Goal: Task Accomplishment & Management: Complete application form

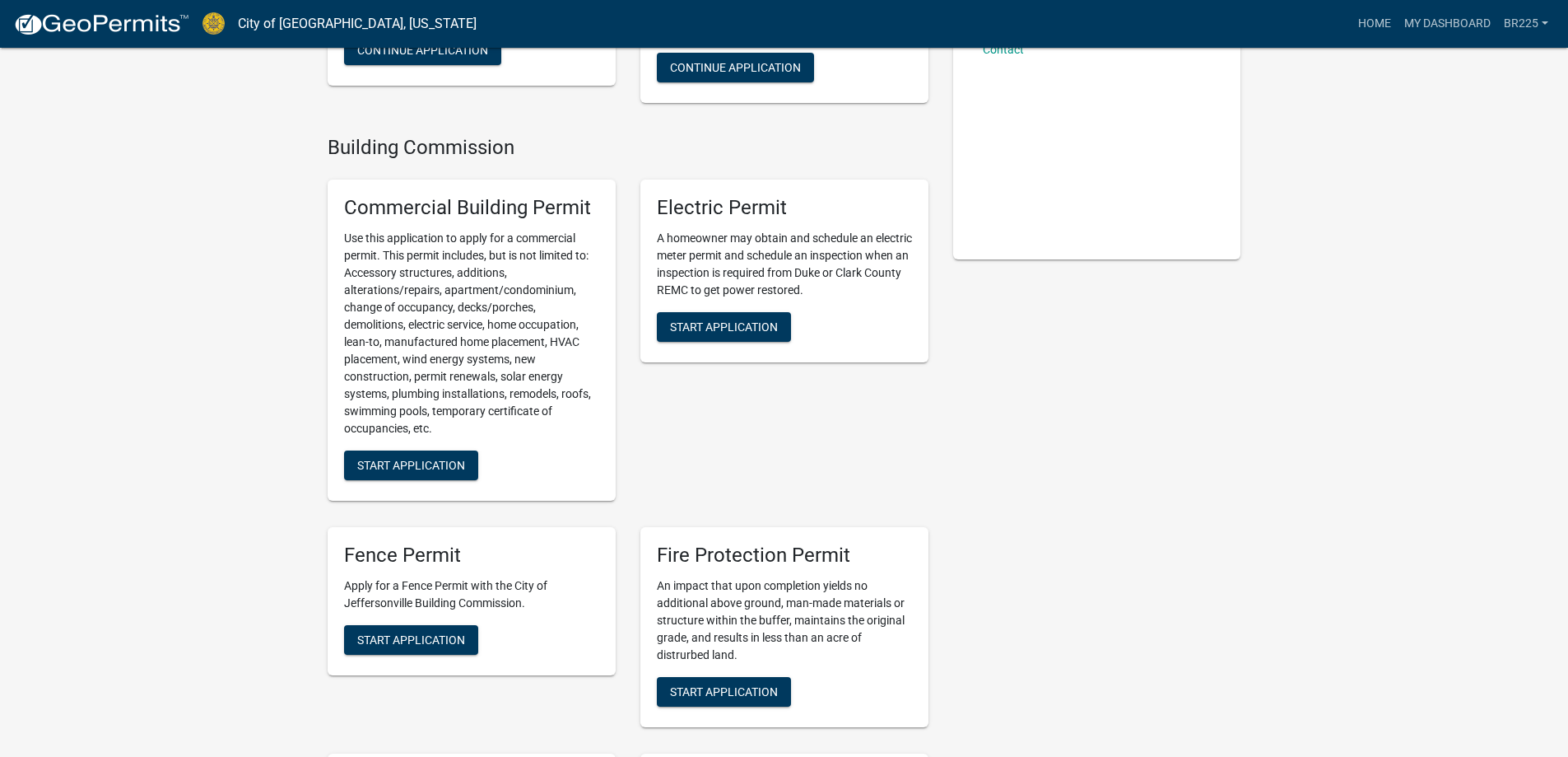
scroll to position [494, 0]
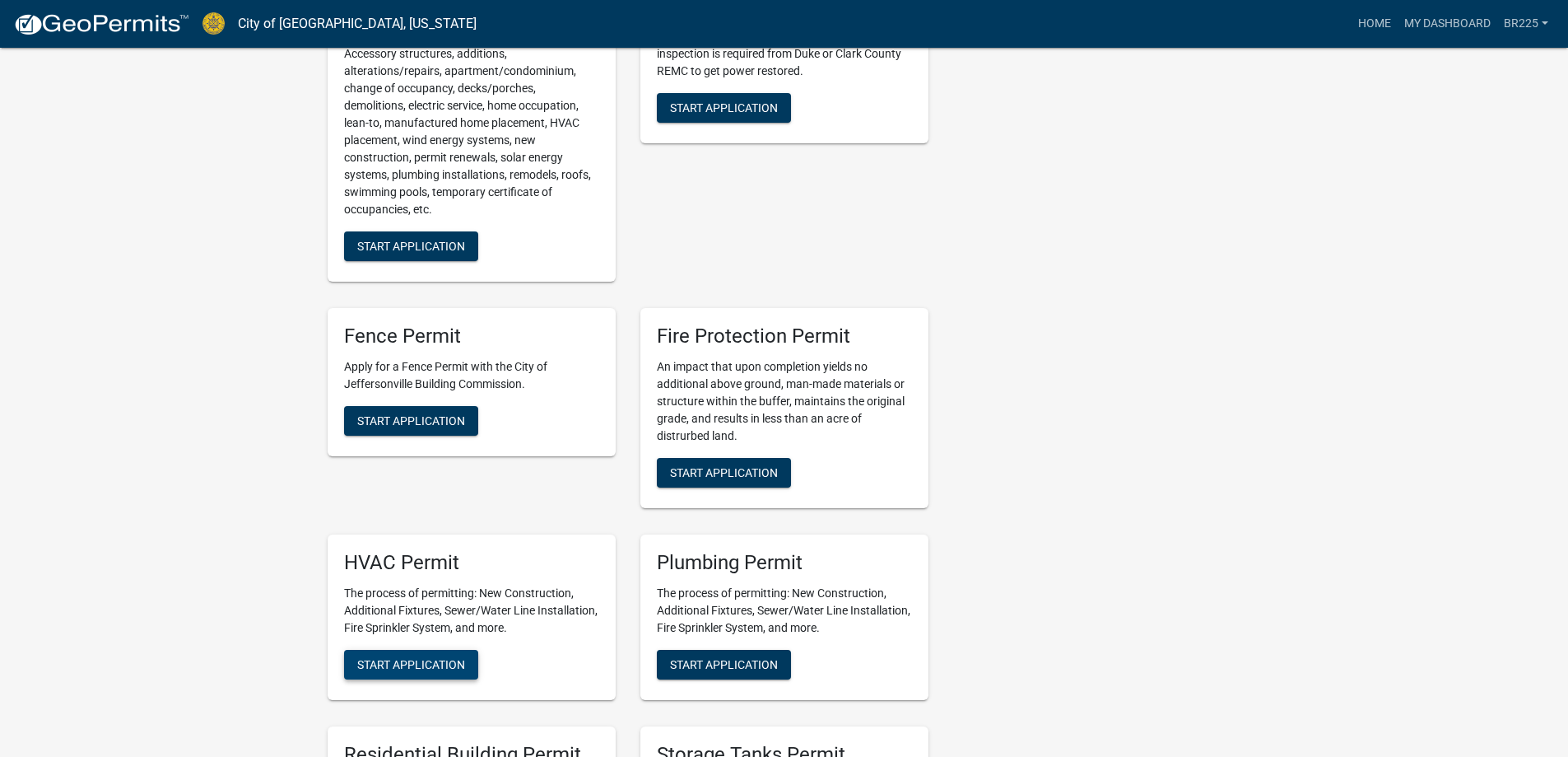
click at [416, 666] on span "Start Application" at bounding box center [411, 664] width 107 height 13
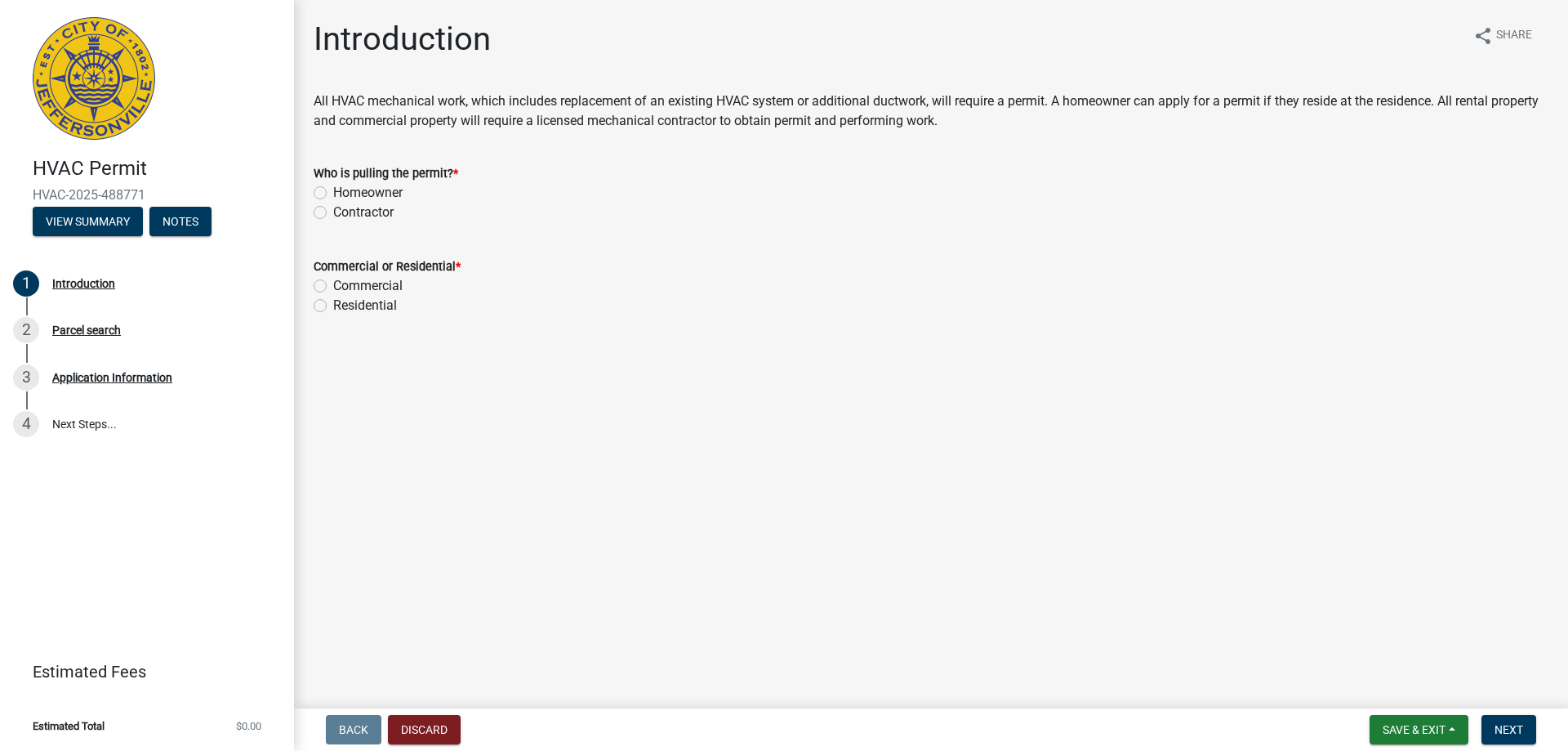
click at [333, 213] on label "Contractor" at bounding box center [363, 213] width 60 height 20
click at [333, 213] on input "Contractor" at bounding box center [338, 208] width 11 height 11
radio input "true"
click at [333, 301] on label "Residential" at bounding box center [365, 306] width 64 height 20
click at [333, 301] on input "Residential" at bounding box center [338, 301] width 11 height 11
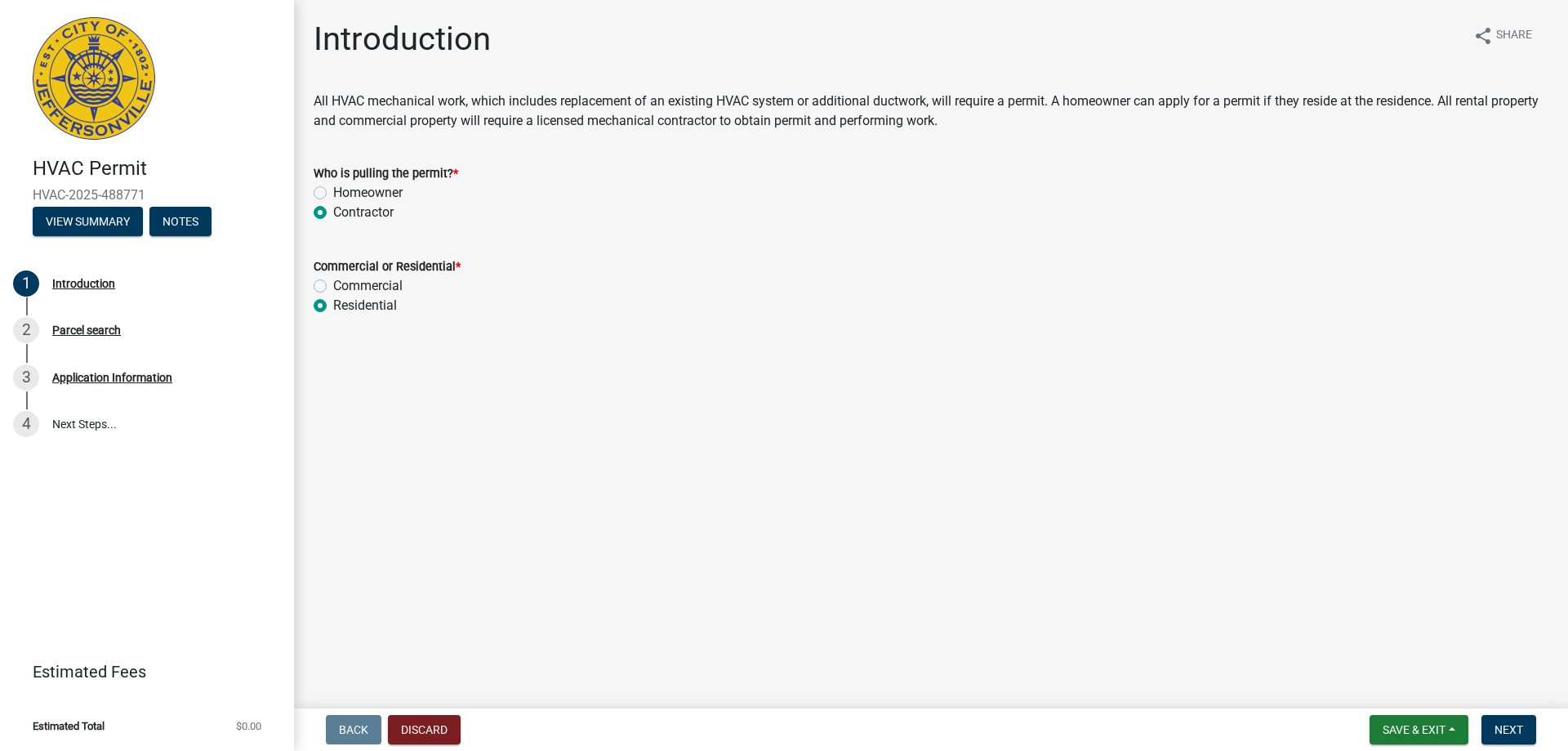
radio input "true"
click at [1512, 730] on span "Next" at bounding box center [1508, 729] width 29 height 13
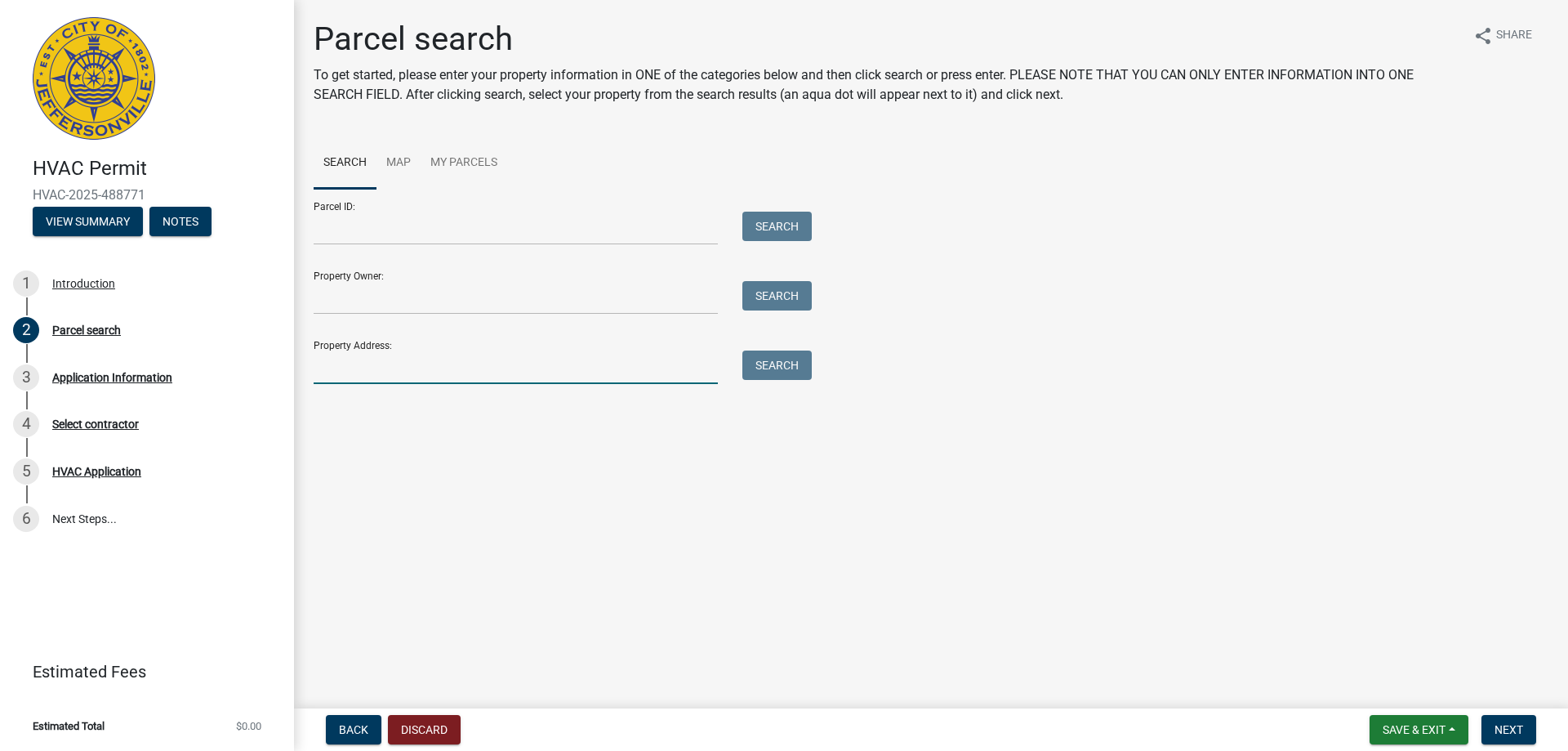
click at [366, 373] on input "Property Address:" at bounding box center [515, 367] width 404 height 33
type input "[STREET_ADDRESS]"
click at [783, 370] on button "Search" at bounding box center [777, 366] width 69 height 30
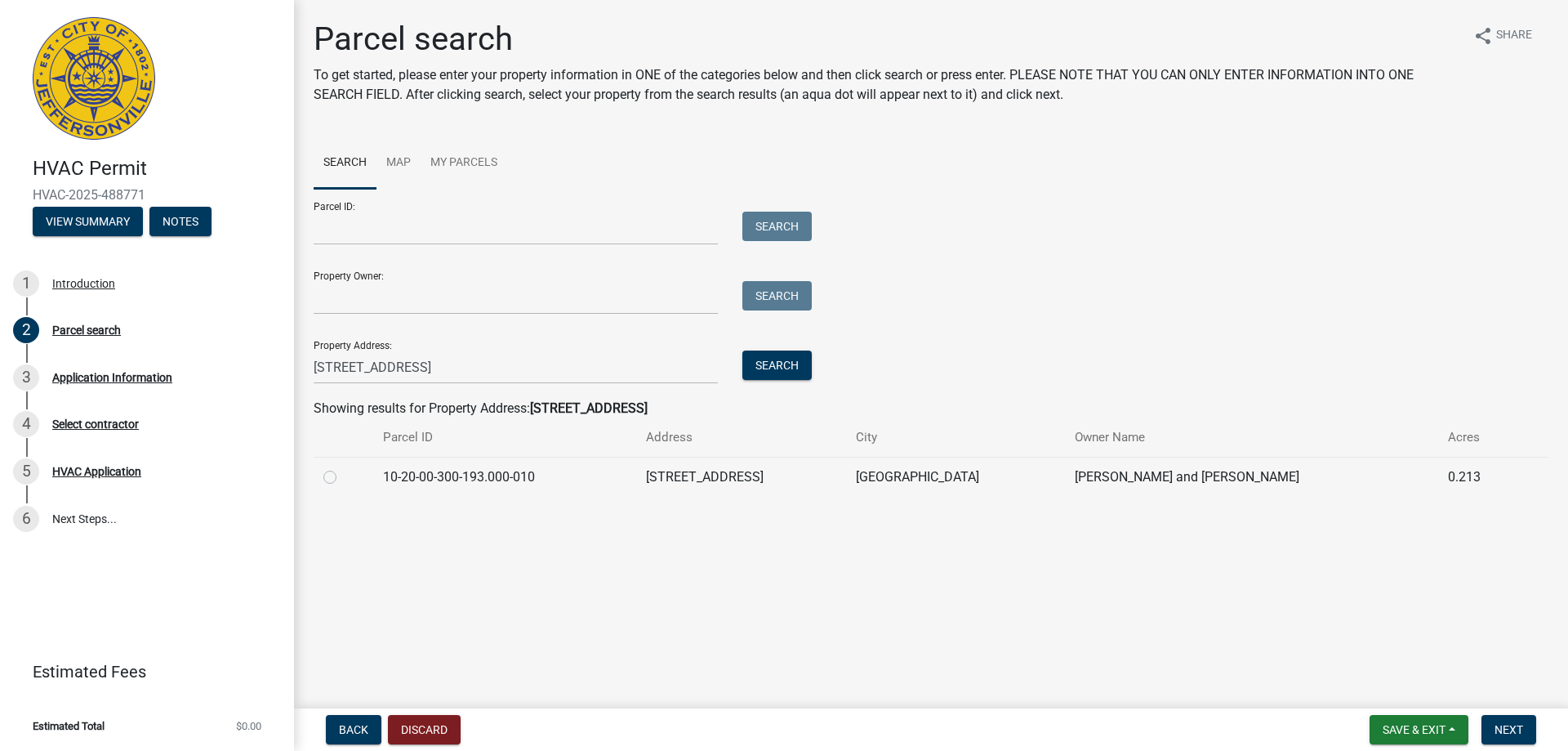
click at [343, 467] on label at bounding box center [343, 467] width 0 height 0
click at [343, 476] on input "radio" at bounding box center [348, 472] width 11 height 11
radio input "true"
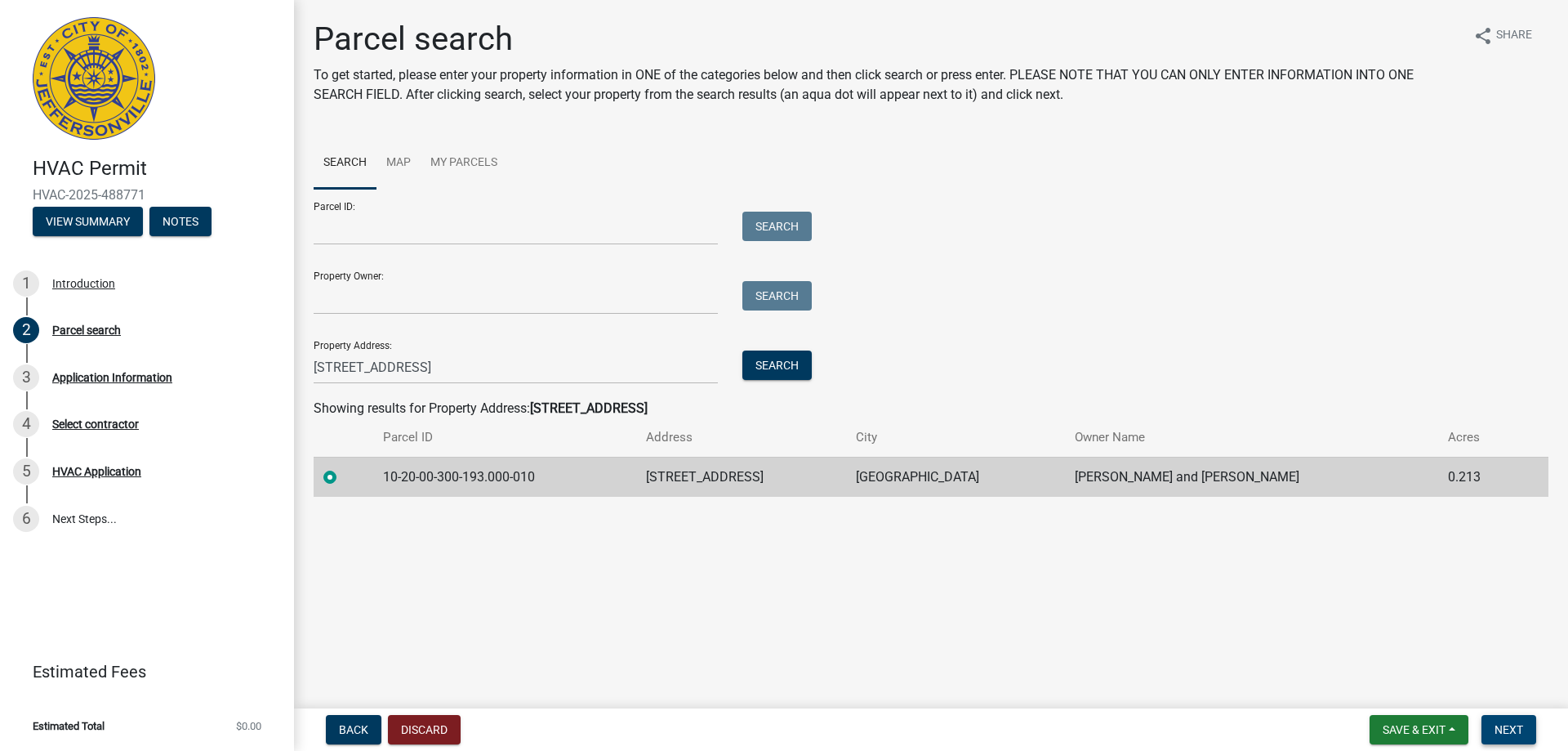
click at [1503, 726] on span "Next" at bounding box center [1508, 729] width 29 height 13
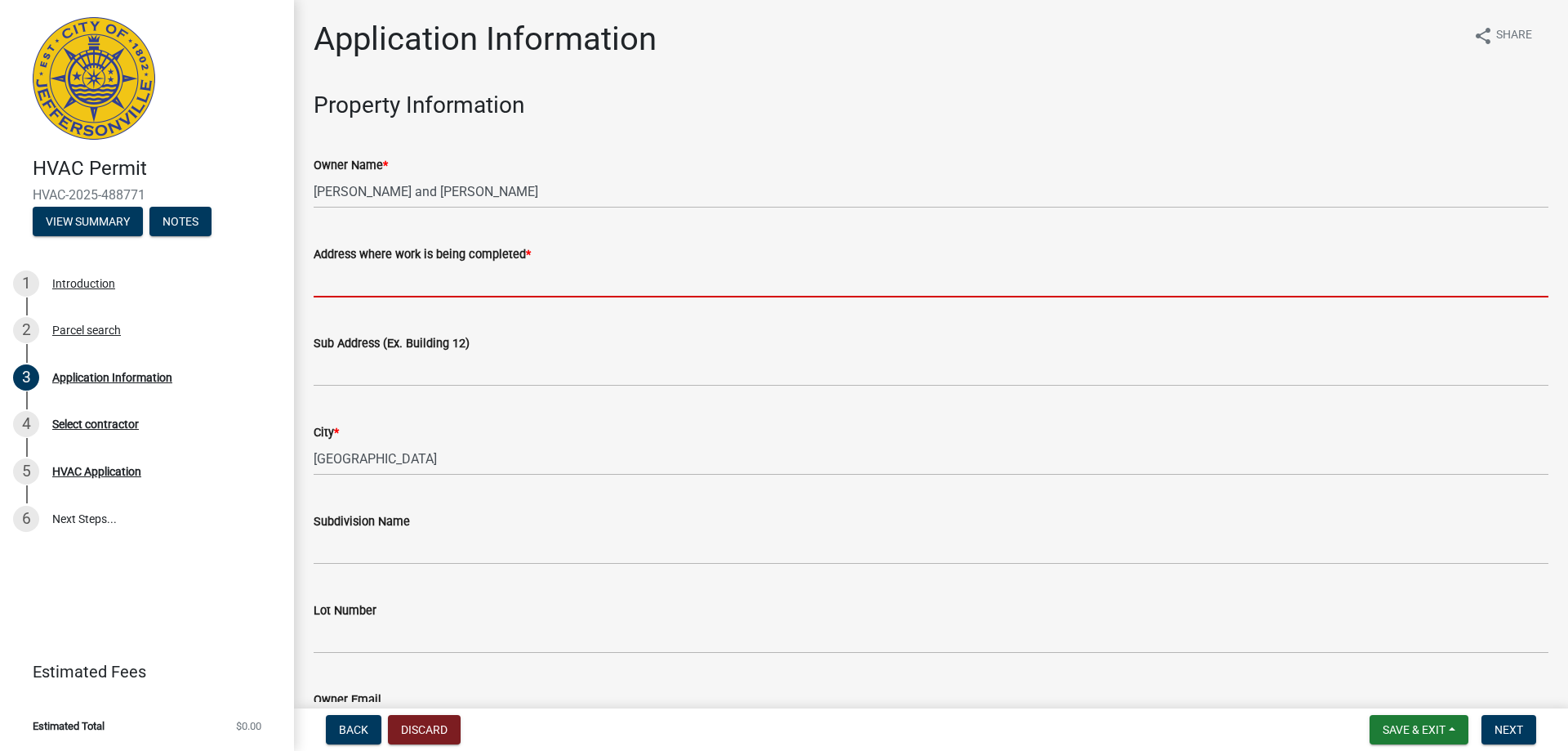
click at [346, 280] on input "Address where work is being completed *" at bounding box center [930, 280] width 1235 height 33
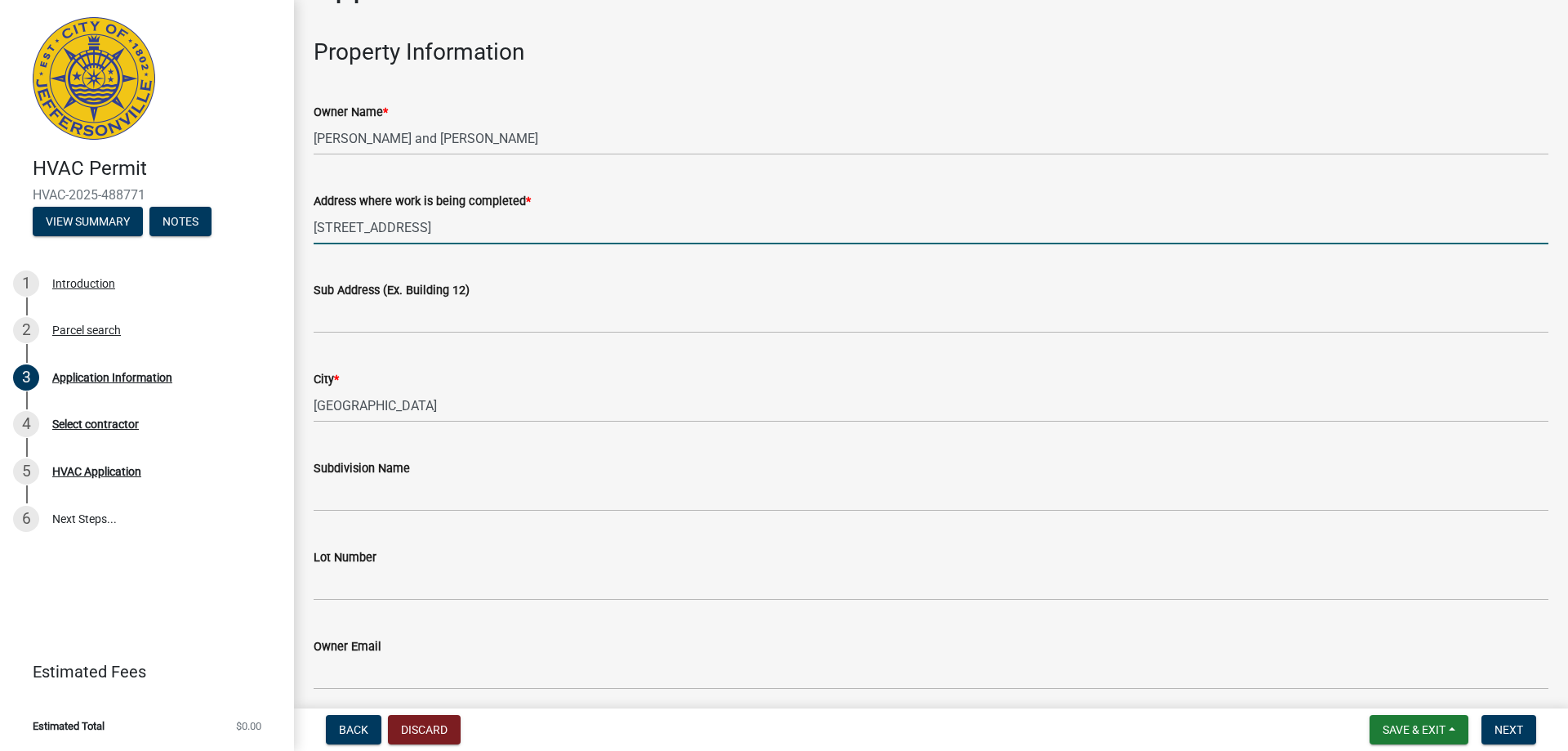
scroll to position [82, 0]
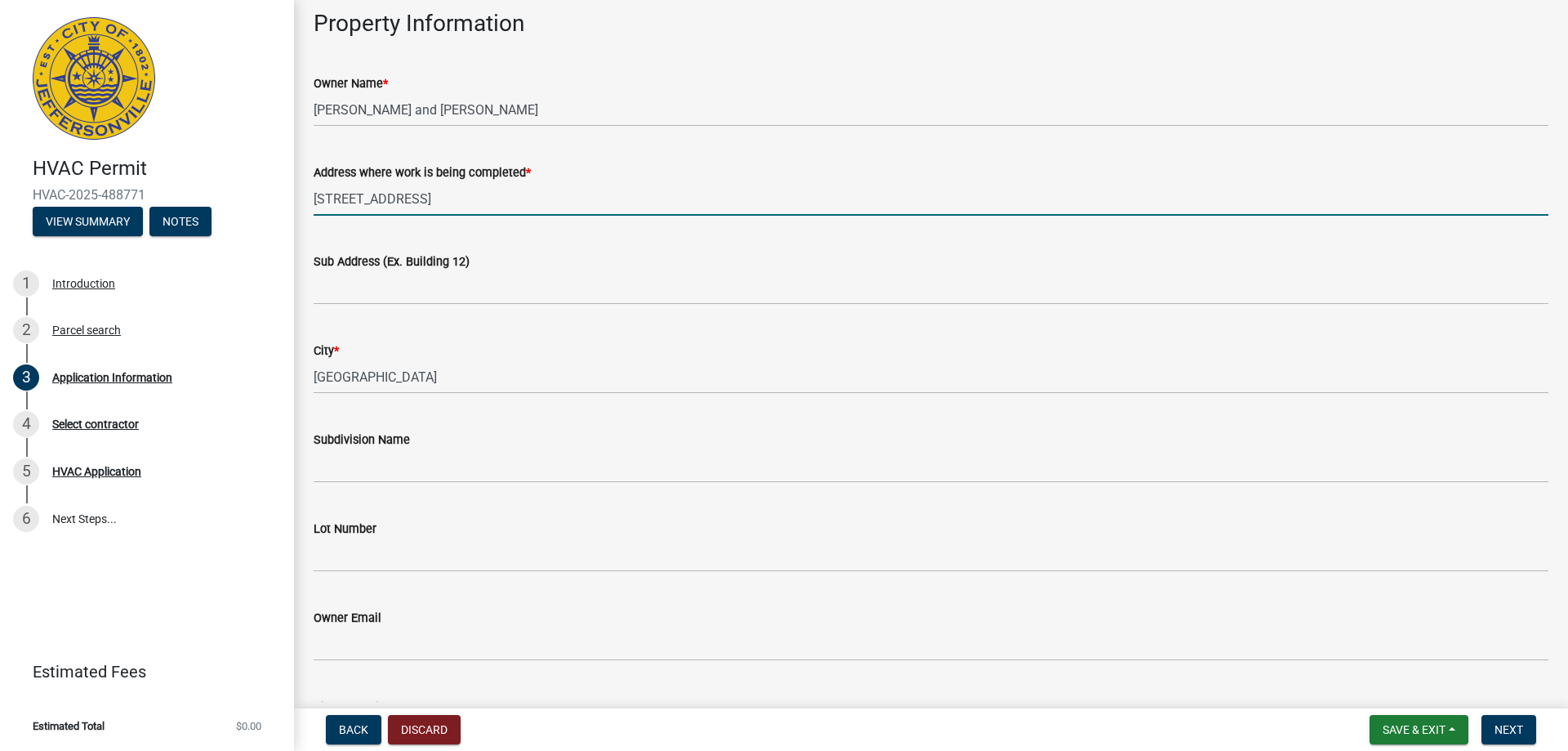
type input "[STREET_ADDRESS]"
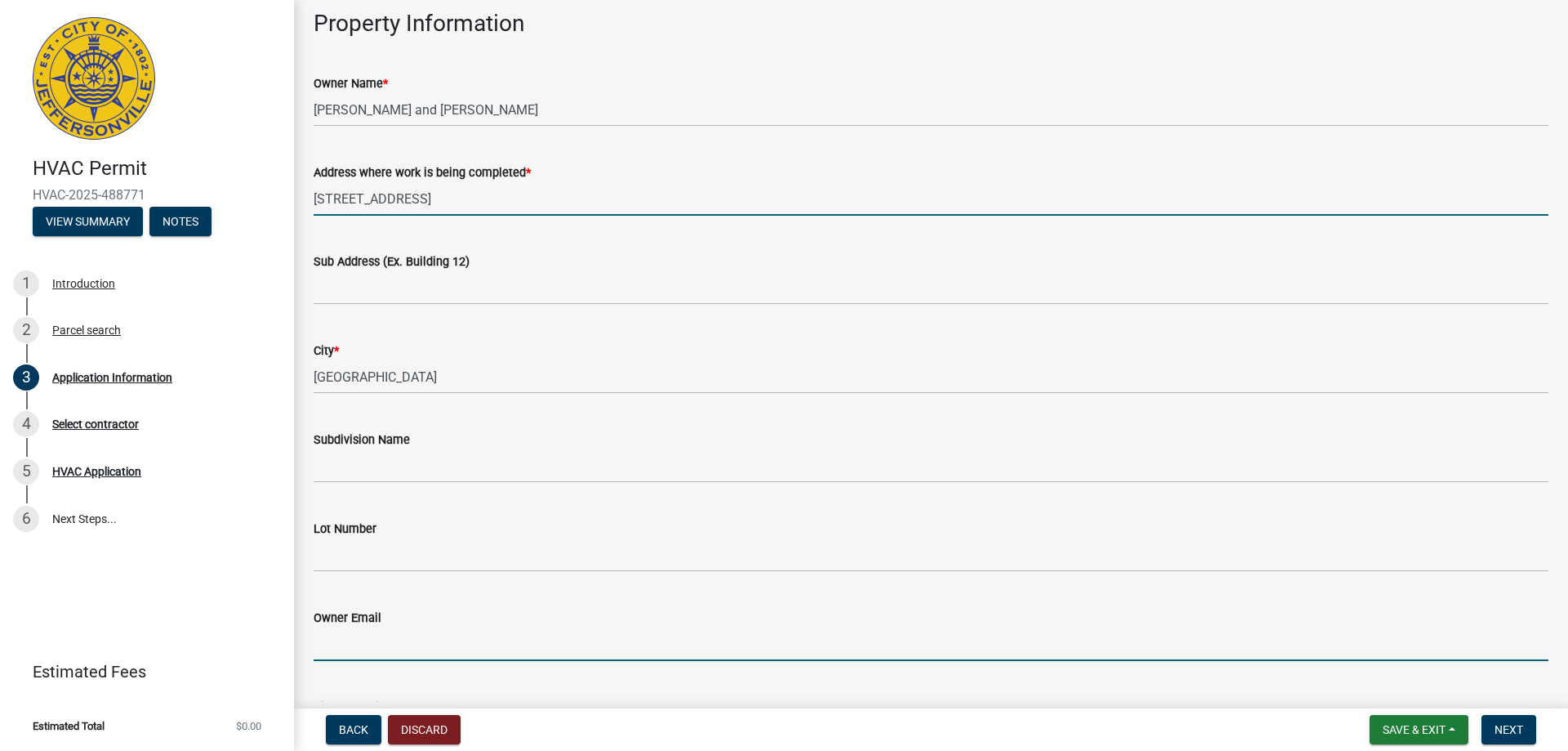
click at [383, 657] on input "Owner Email" at bounding box center [930, 644] width 1235 height 33
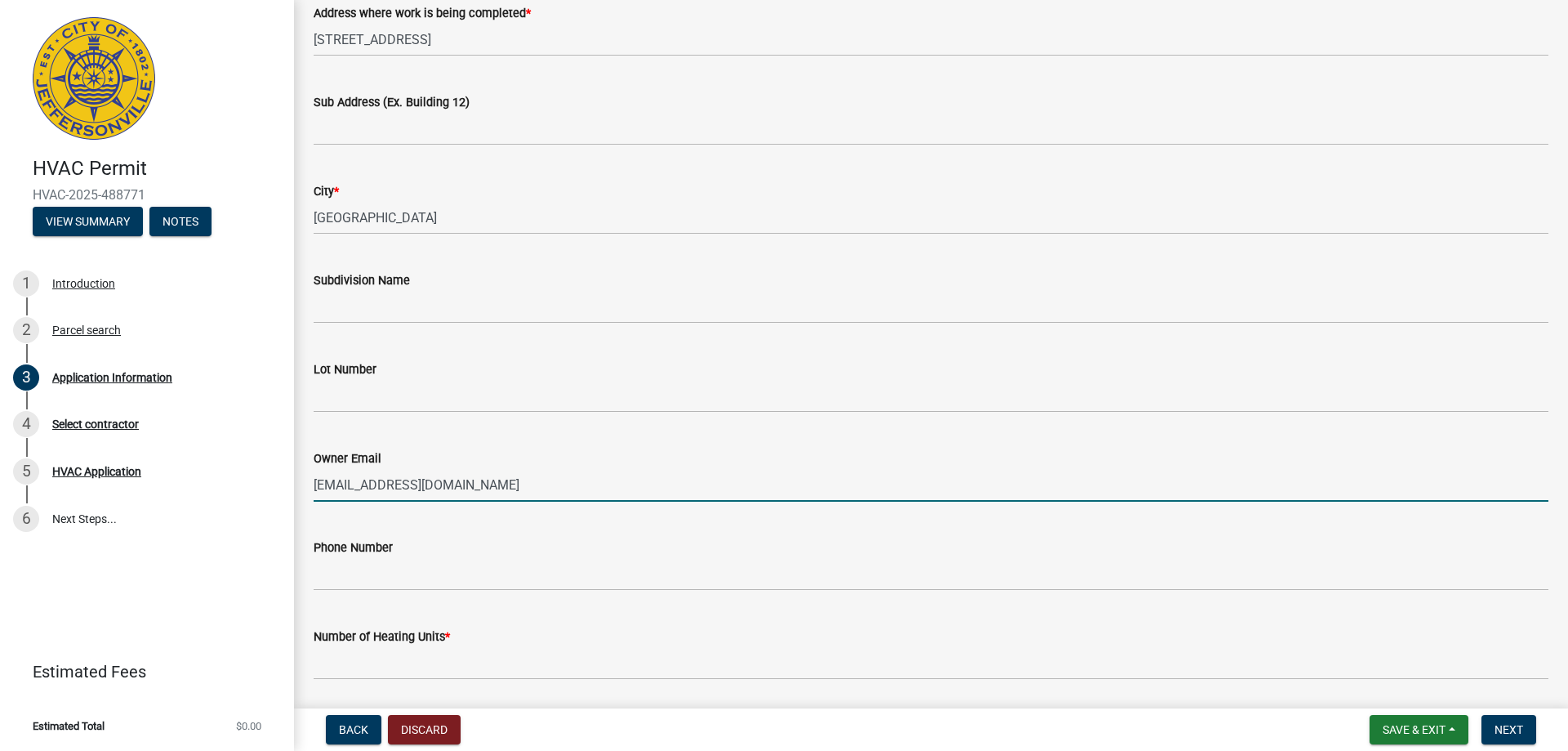
scroll to position [245, 0]
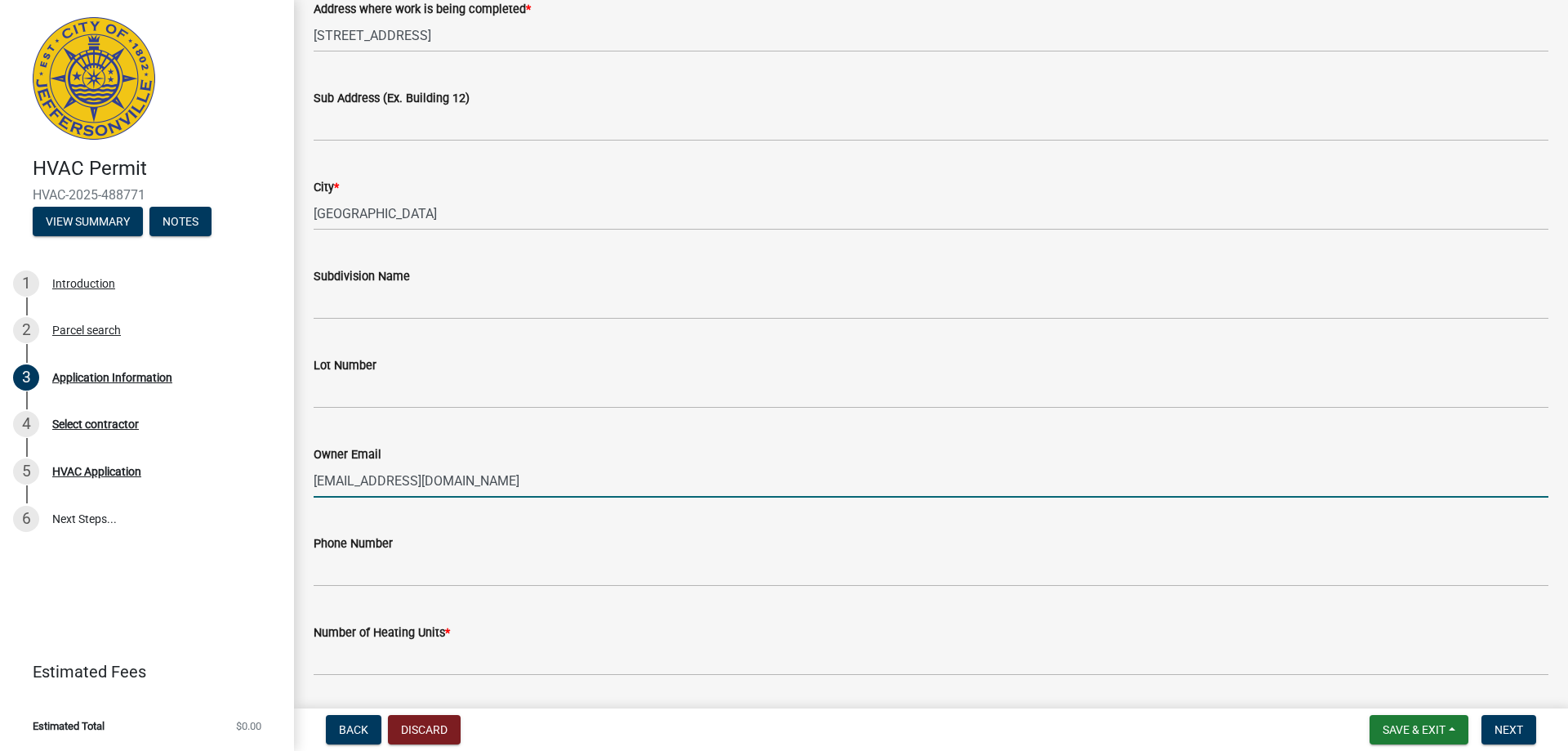
type input "[EMAIL_ADDRESS][DOMAIN_NAME]"
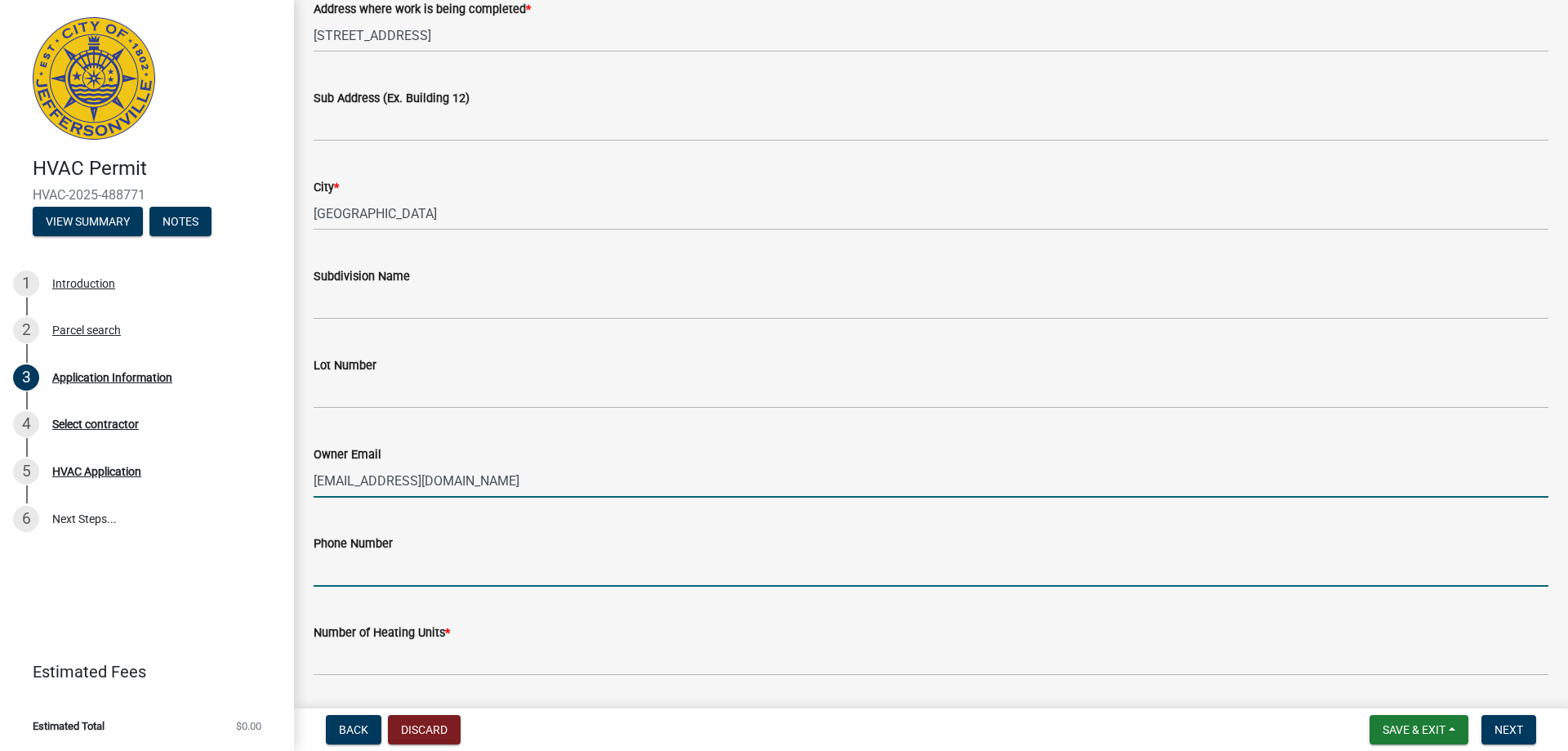
click at [356, 568] on input "Phone Number" at bounding box center [930, 570] width 1235 height 33
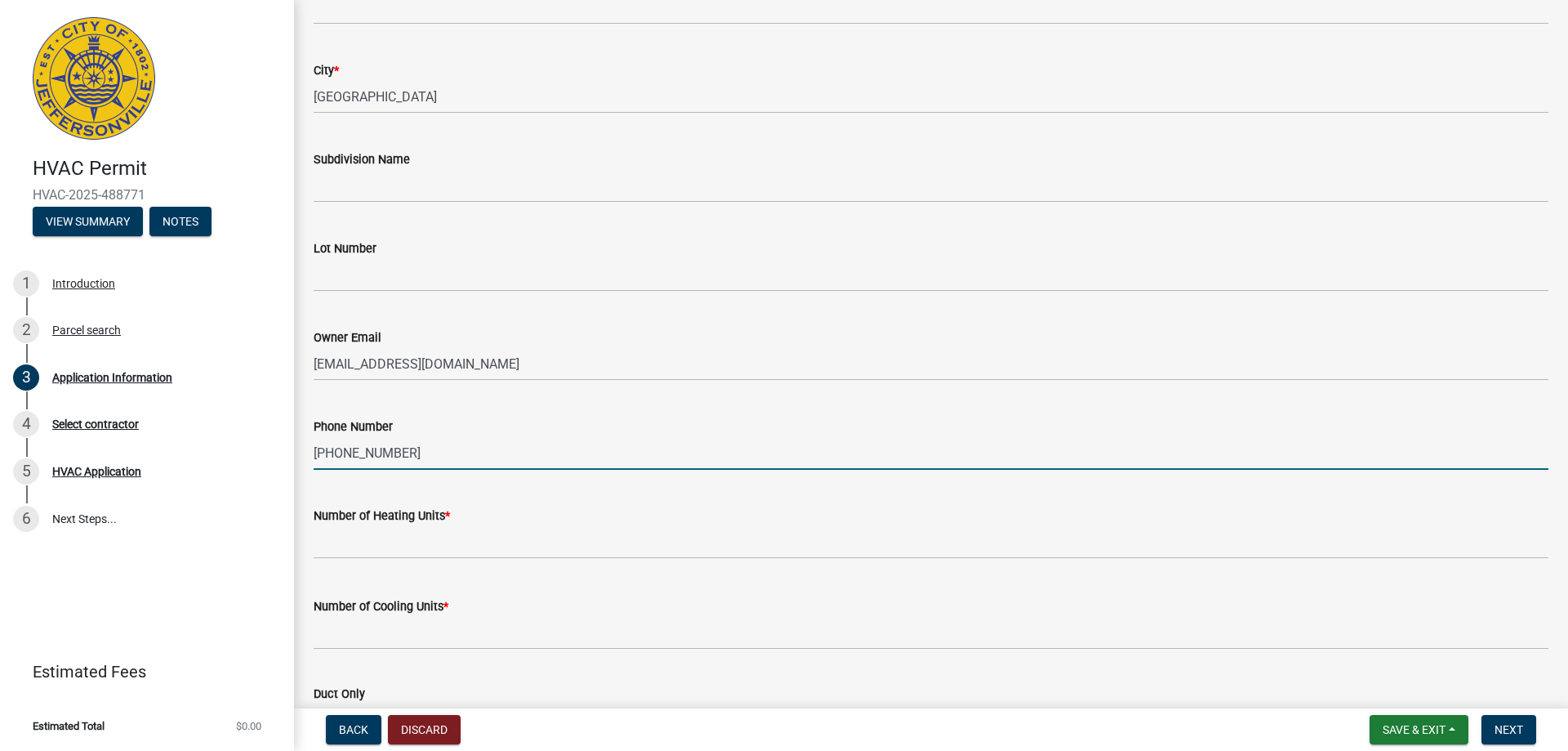
scroll to position [409, 0]
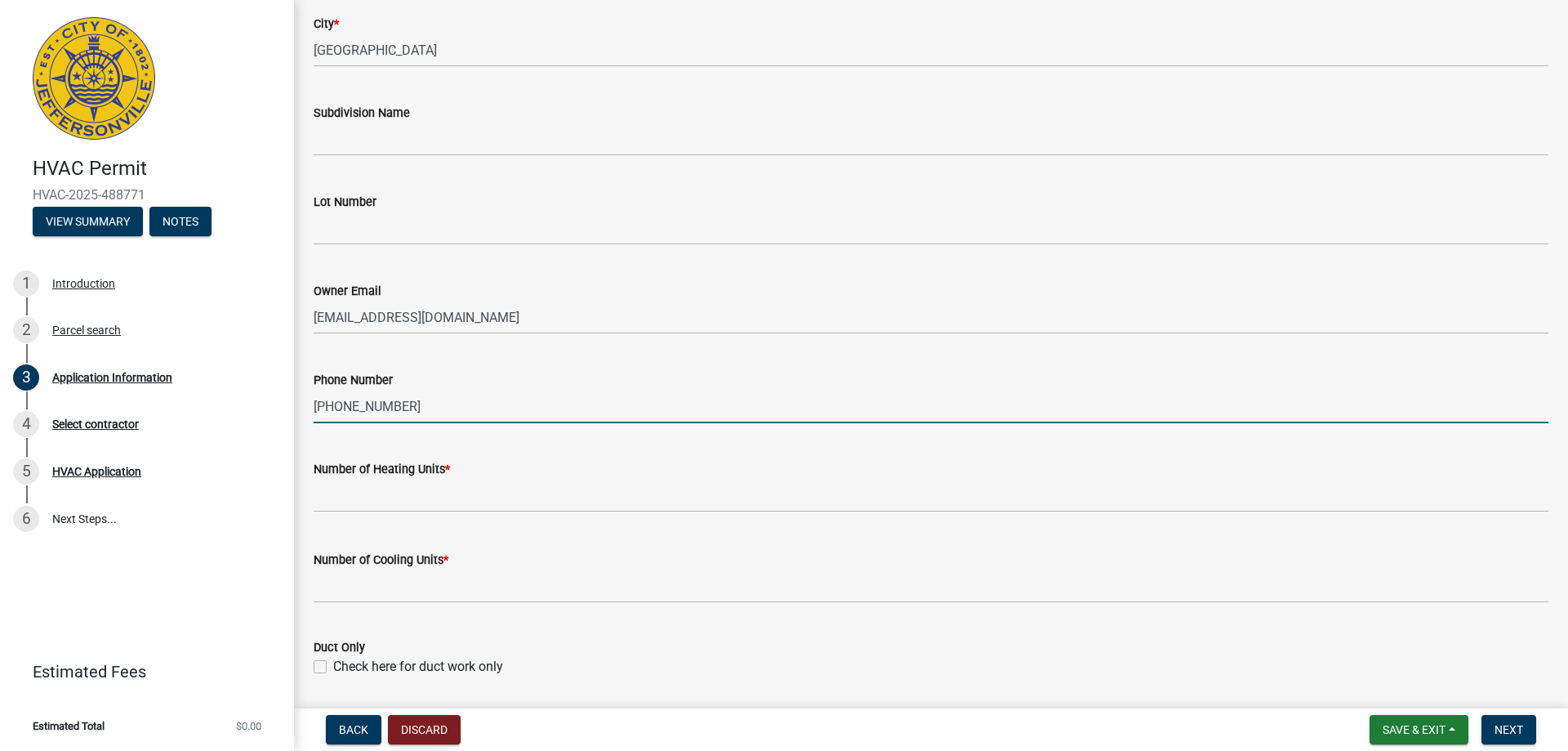
type input "[PHONE_NUMBER]"
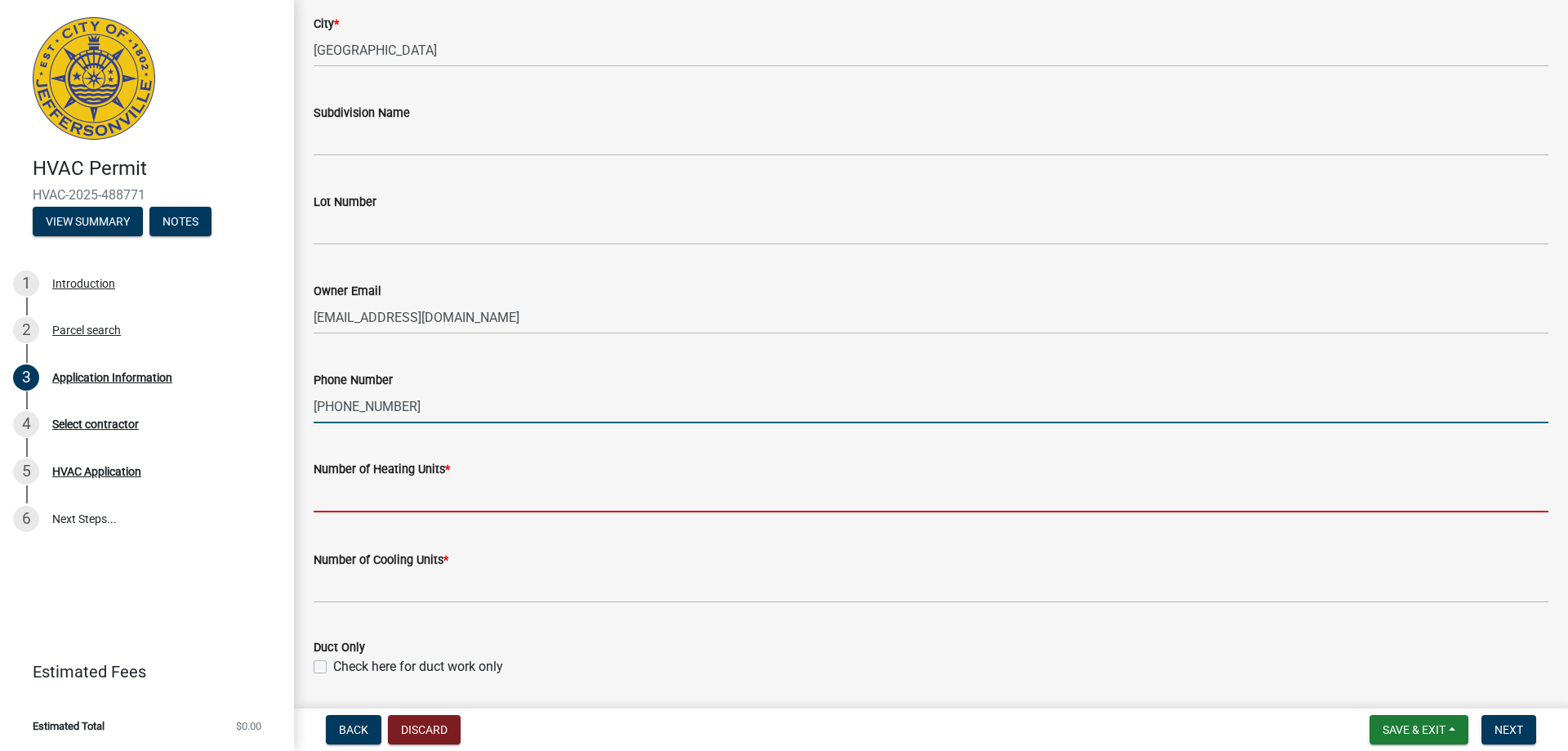
click at [402, 500] on input "text" at bounding box center [930, 495] width 1235 height 33
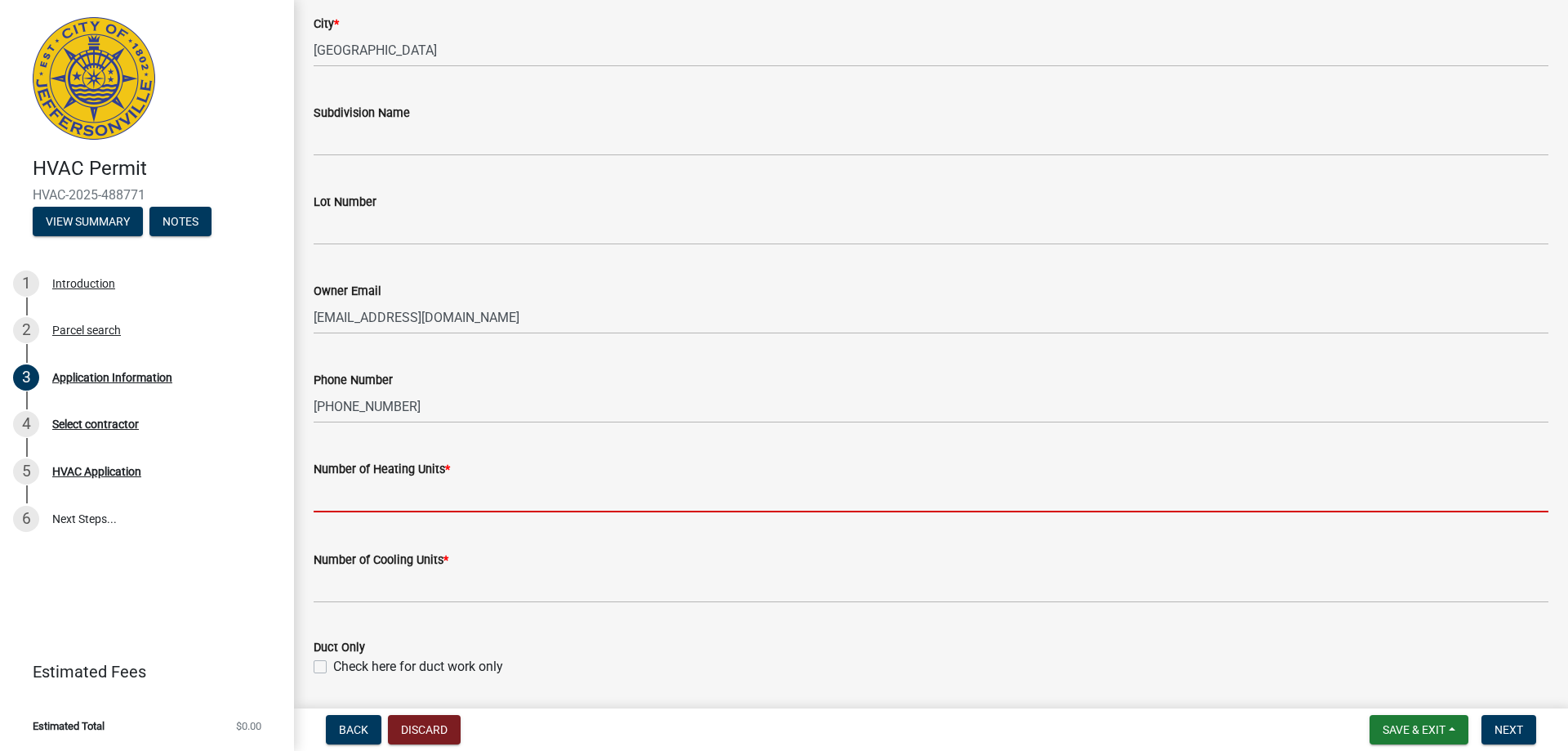
type input "1"
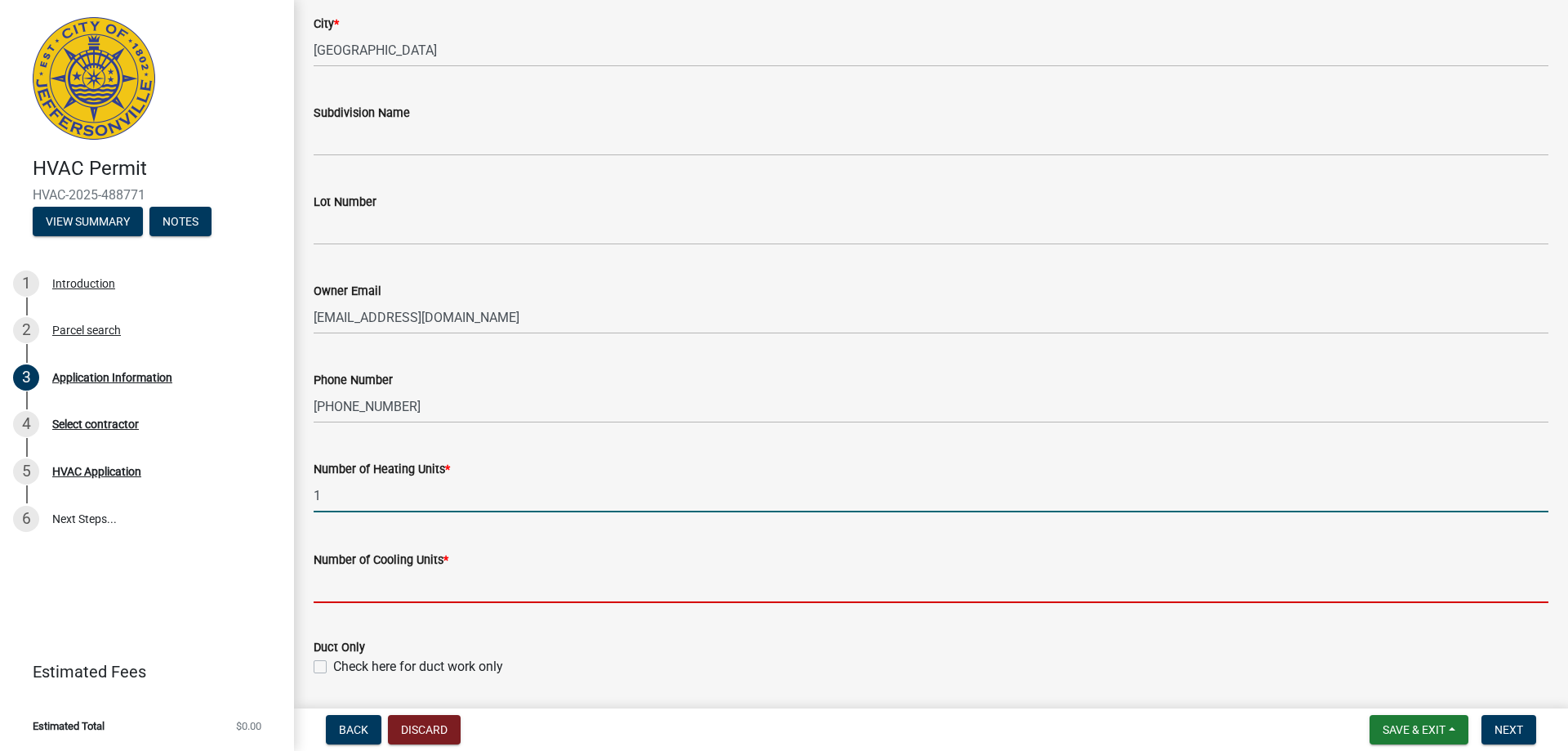
click at [421, 595] on input "text" at bounding box center [930, 586] width 1235 height 33
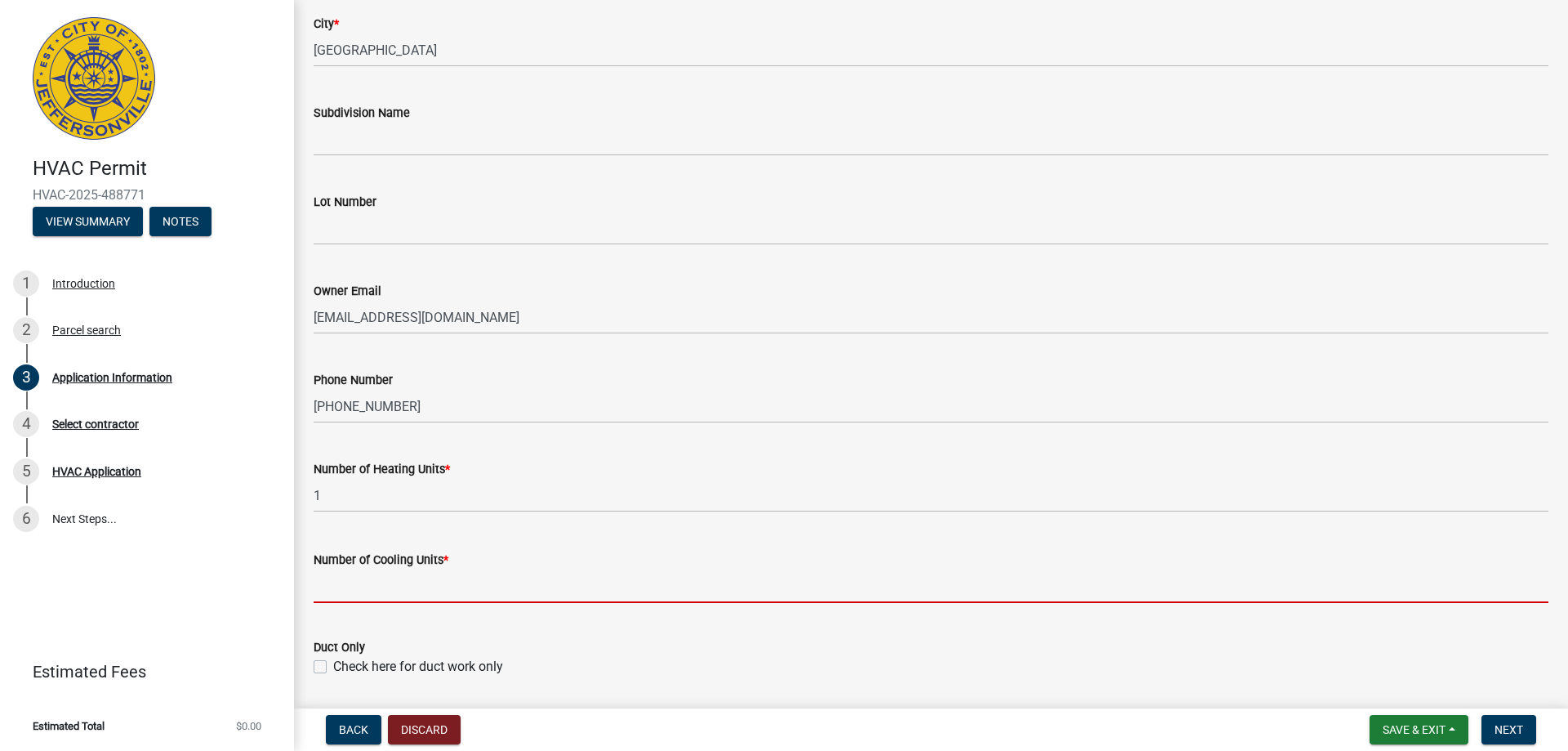
type input "1"
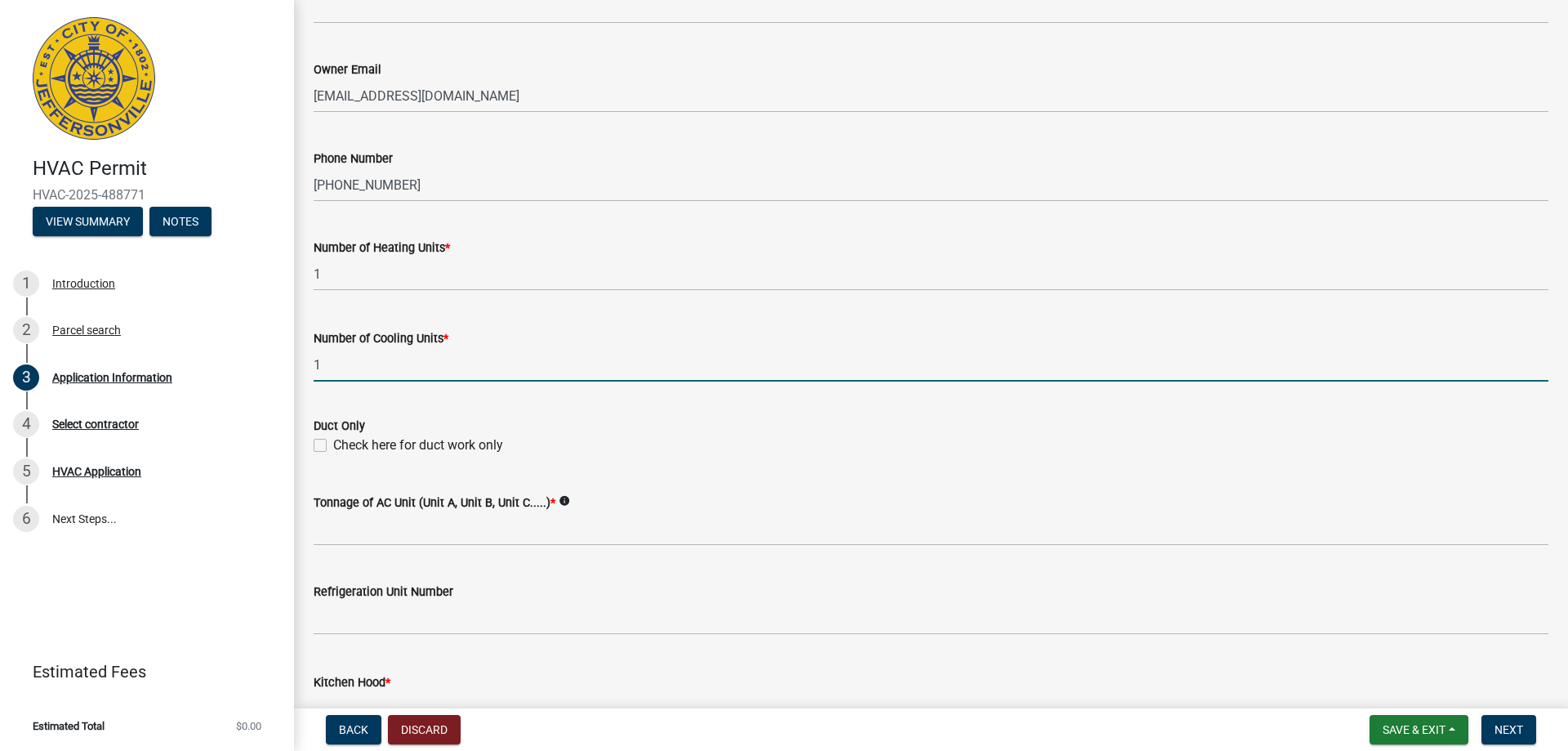
scroll to position [653, 0]
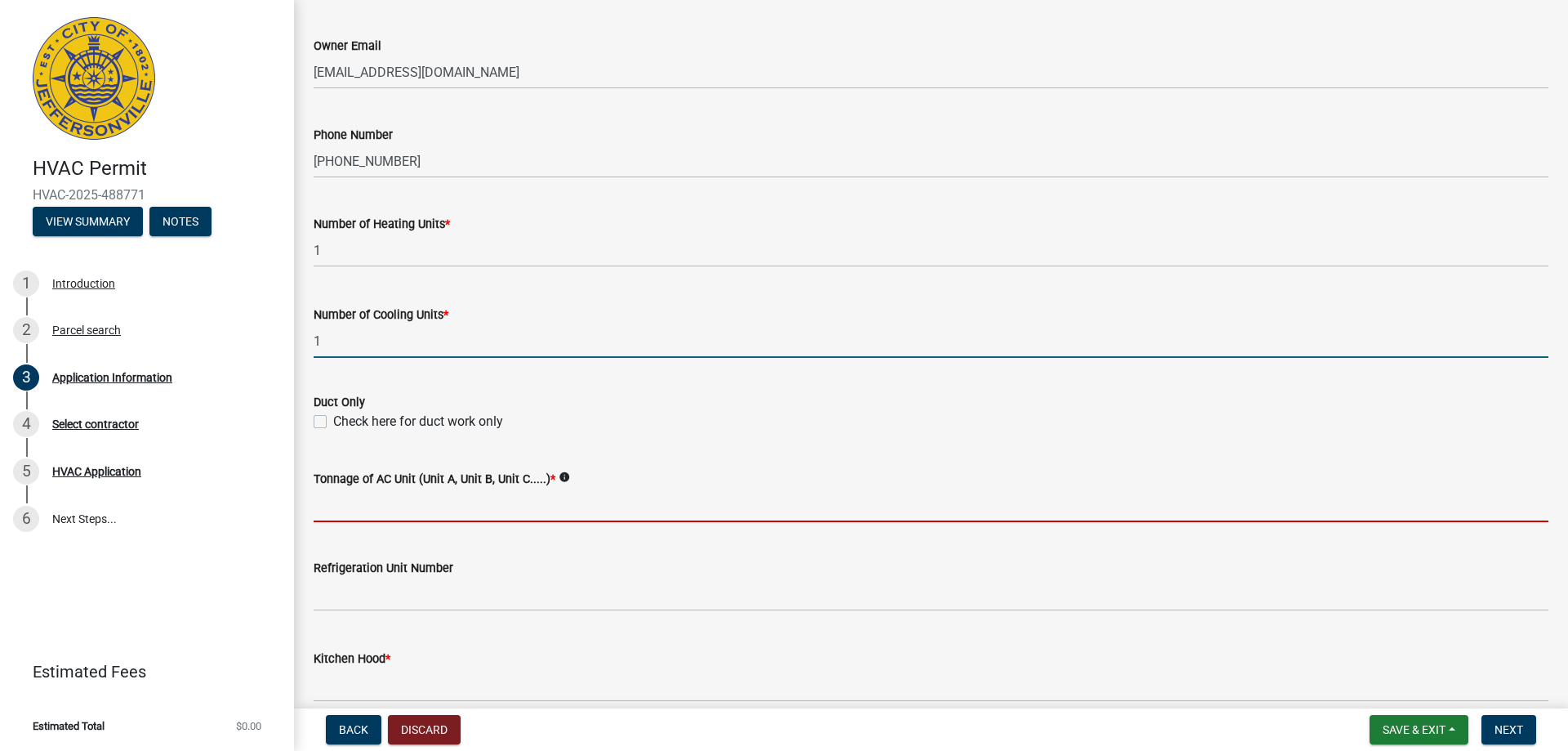
click at [437, 507] on input "Tonnage of AC Unit (Unit A, Unit B, Unit C.....) *" at bounding box center [930, 505] width 1235 height 33
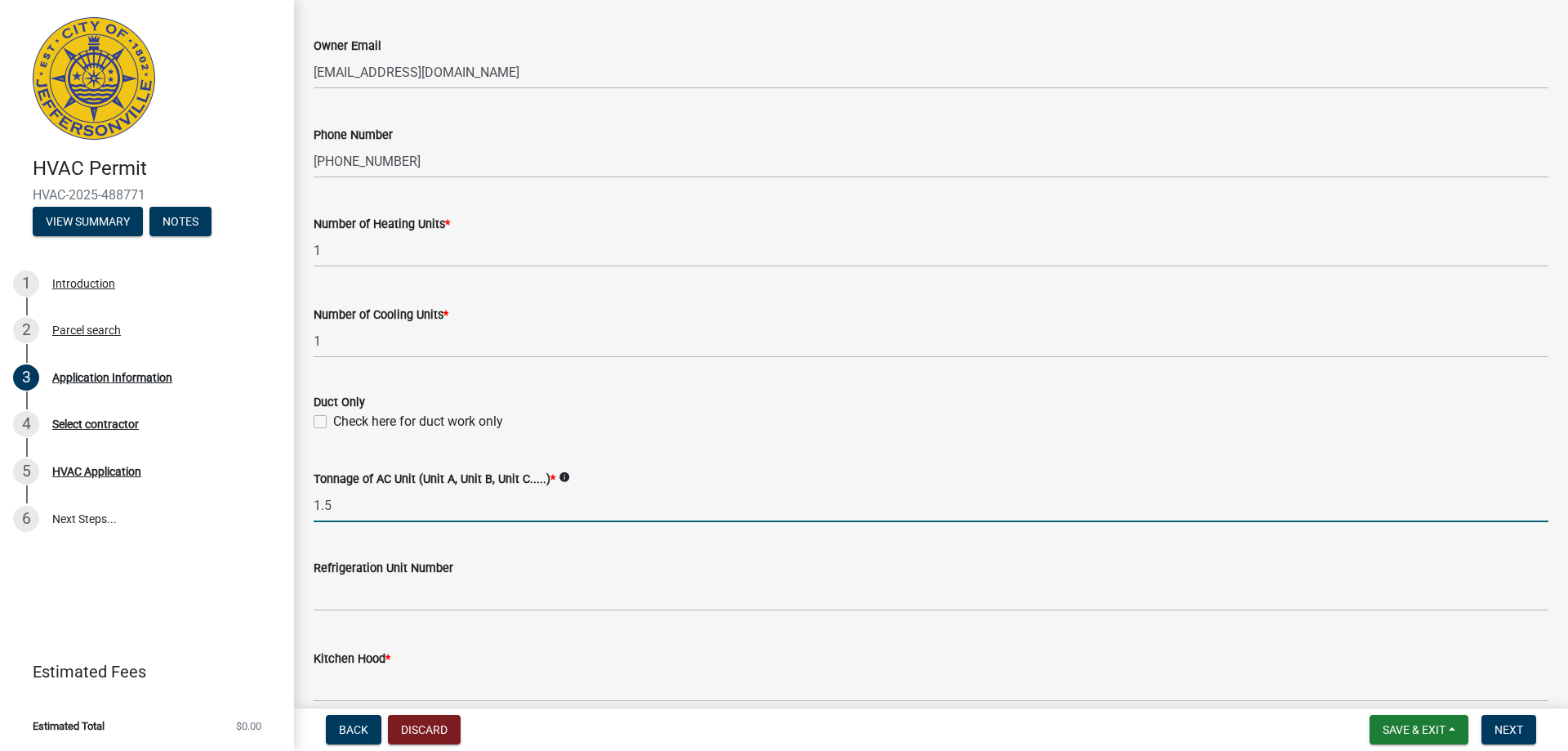
type input "1.5"
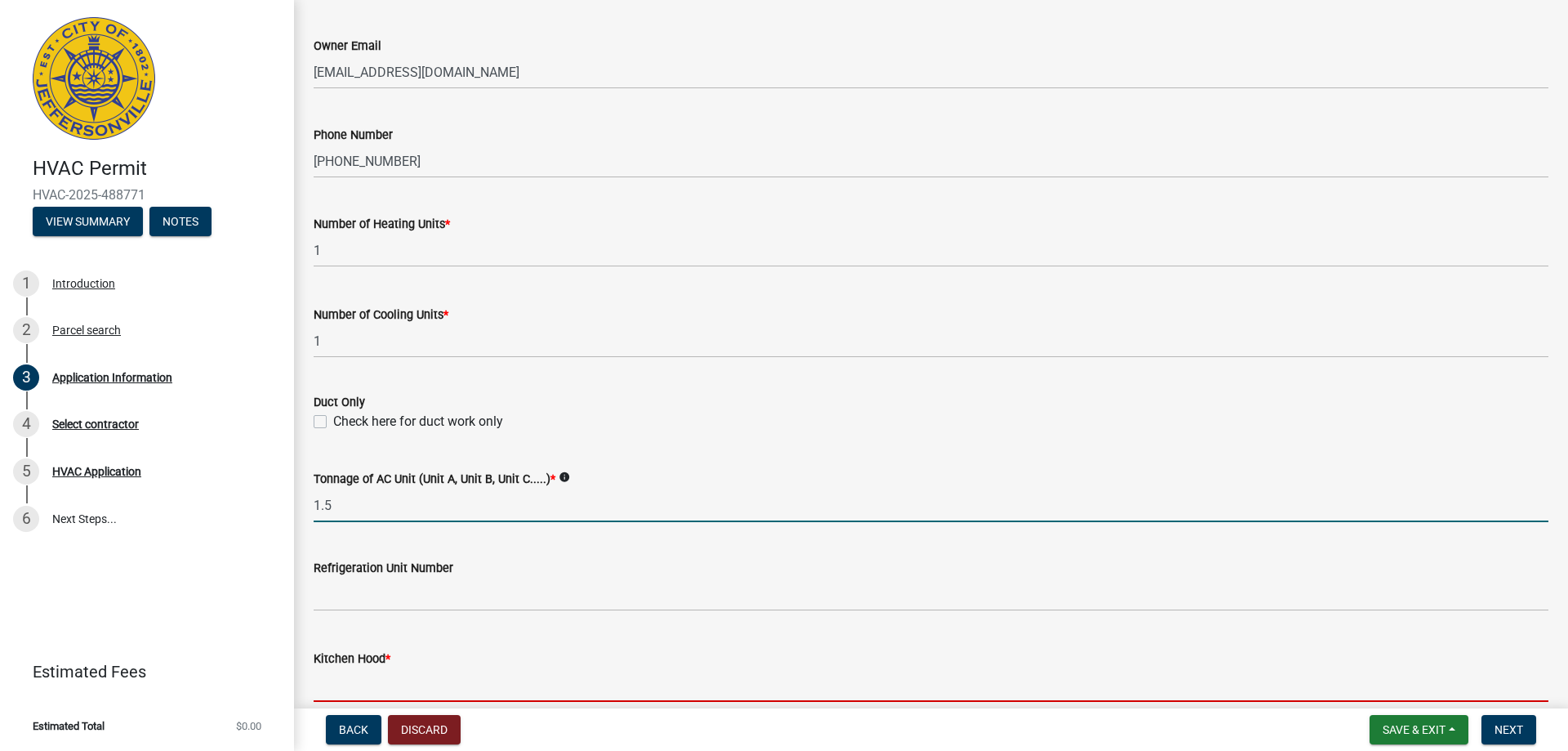
click at [428, 676] on input "text" at bounding box center [930, 685] width 1235 height 33
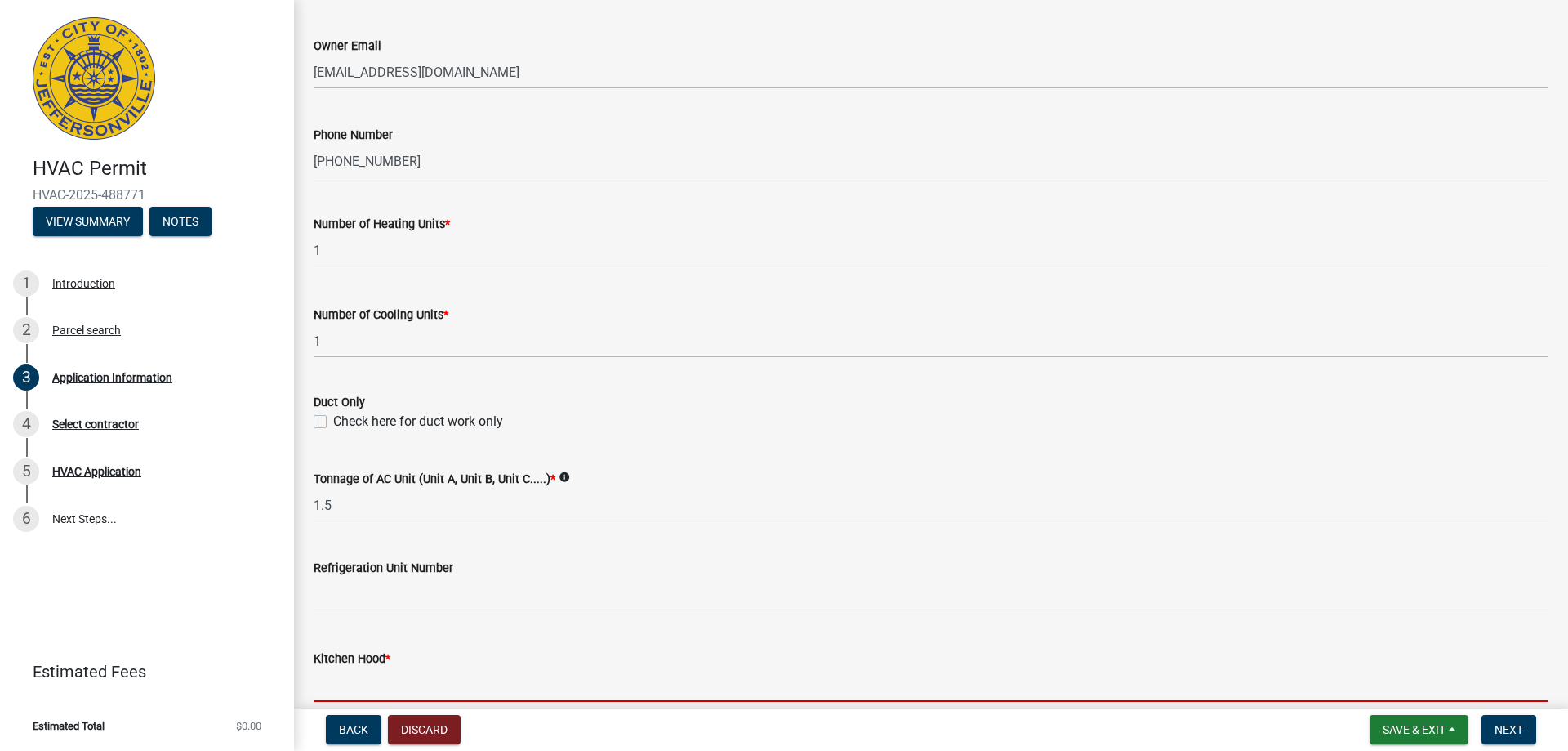
type input "0"
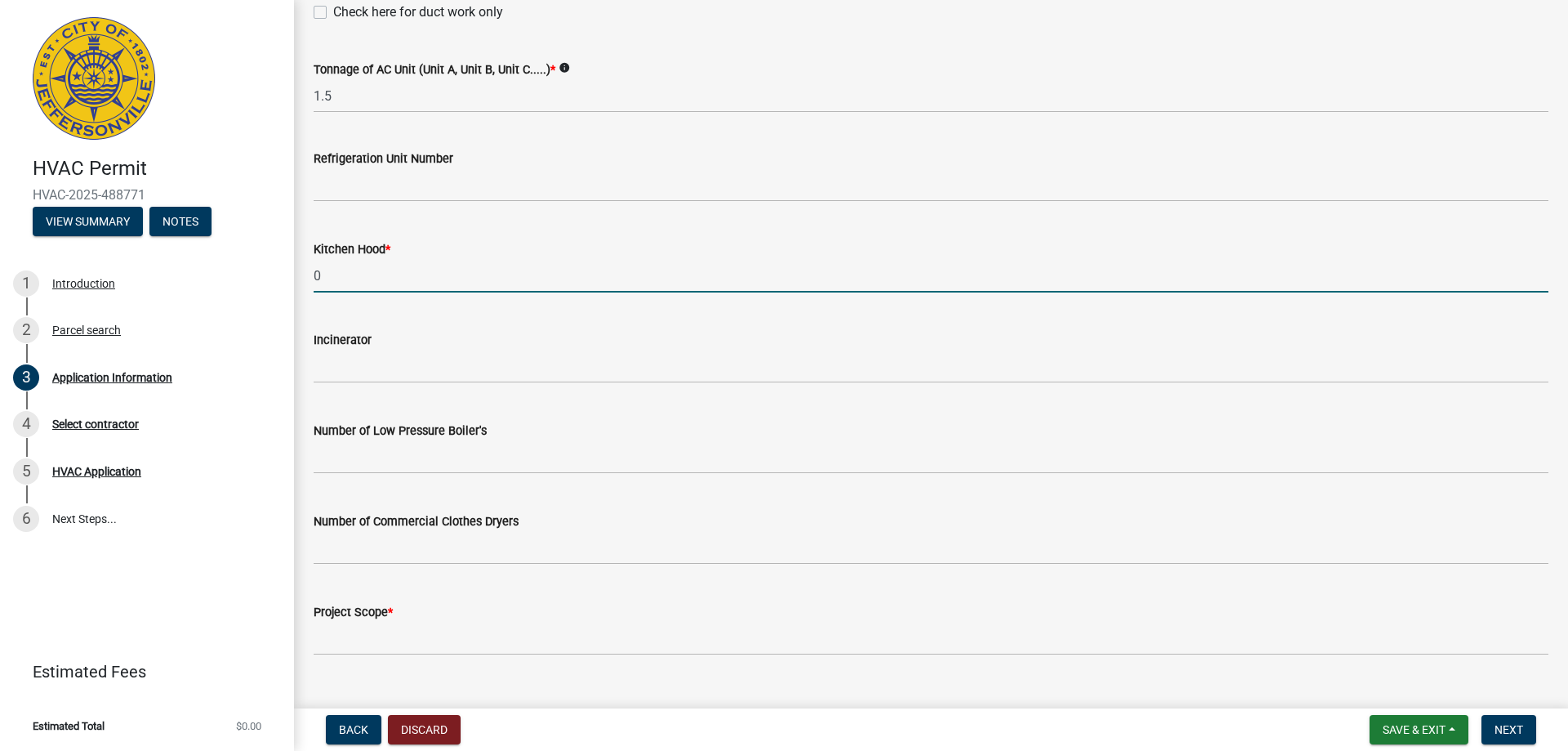
scroll to position [1093, 0]
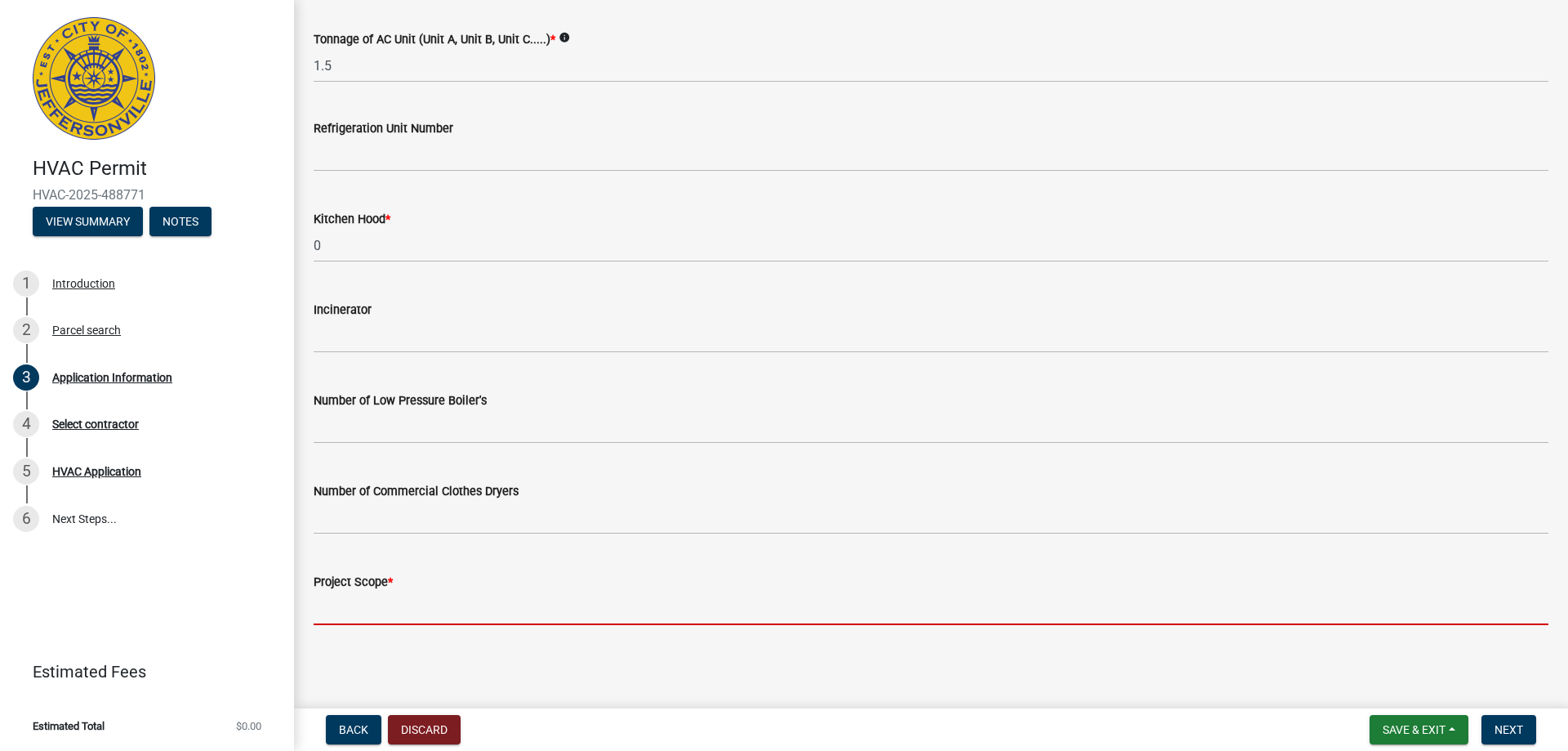
click at [475, 613] on input "Project Scope *" at bounding box center [930, 608] width 1235 height 33
type input "replace furnace and HP"
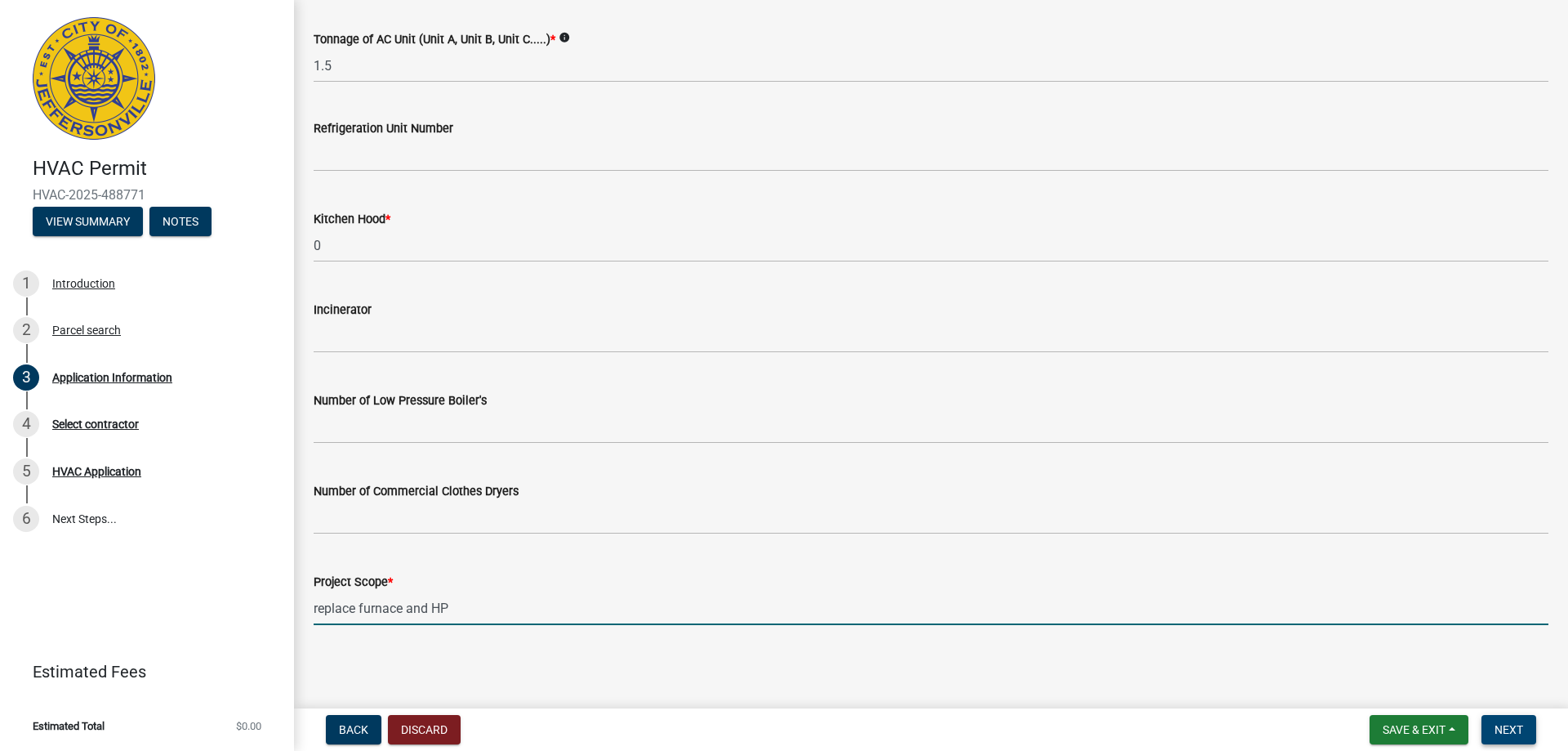
click at [1502, 724] on span "Next" at bounding box center [1508, 729] width 29 height 13
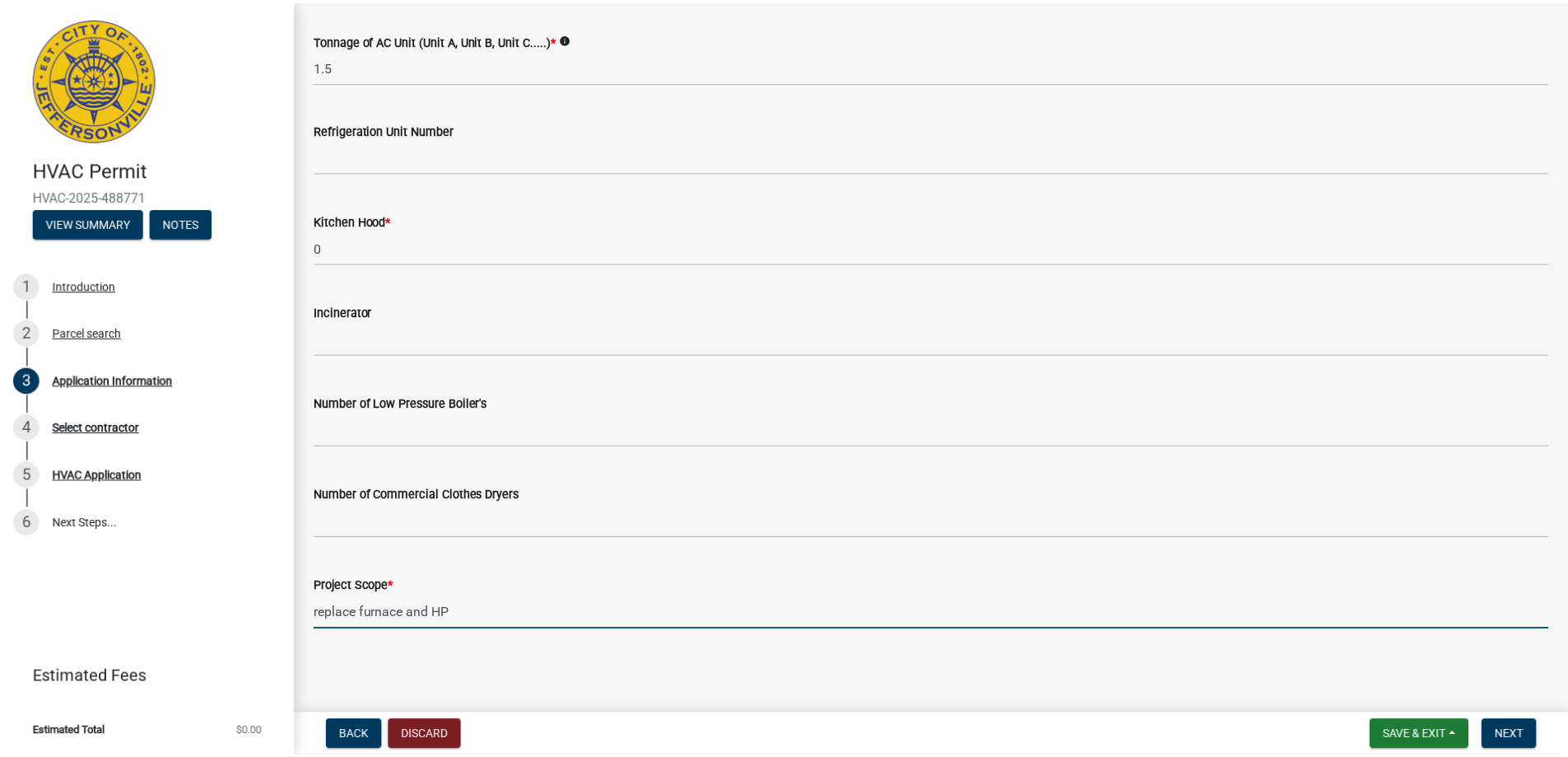
scroll to position [0, 0]
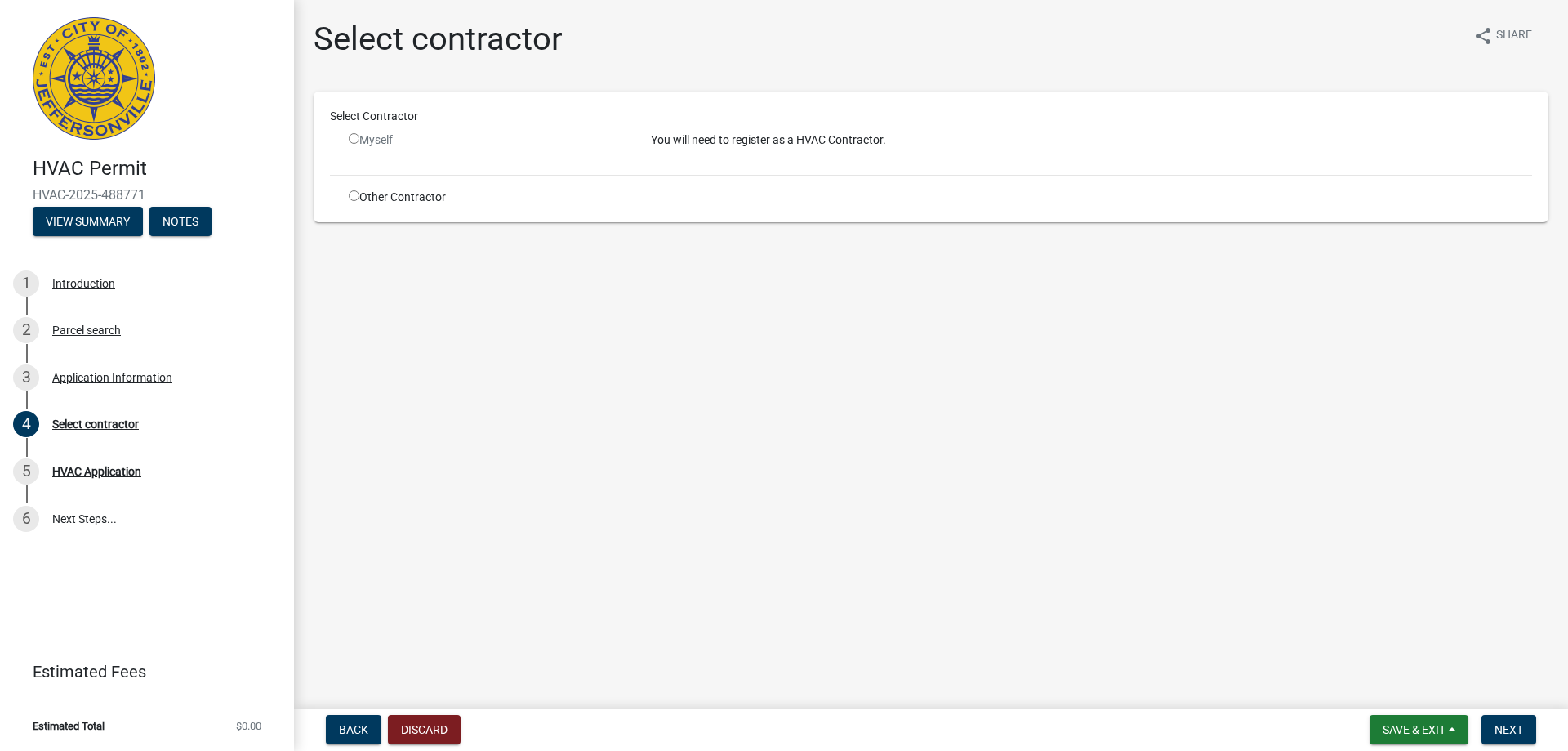
click at [351, 193] on input "radio" at bounding box center [354, 195] width 11 height 11
radio input "true"
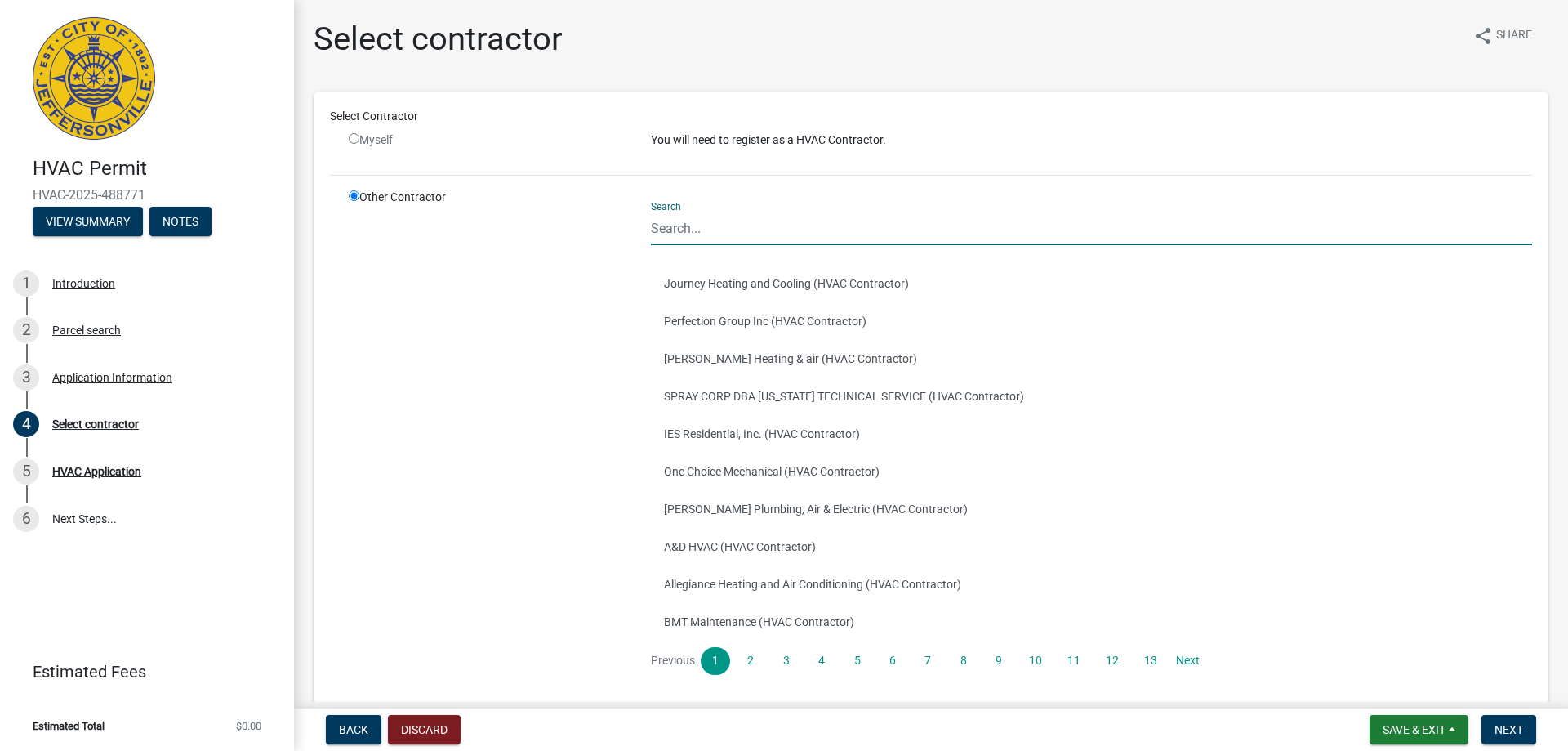
click at [684, 231] on input "Search" at bounding box center [1092, 228] width 882 height 33
type input "BJ"
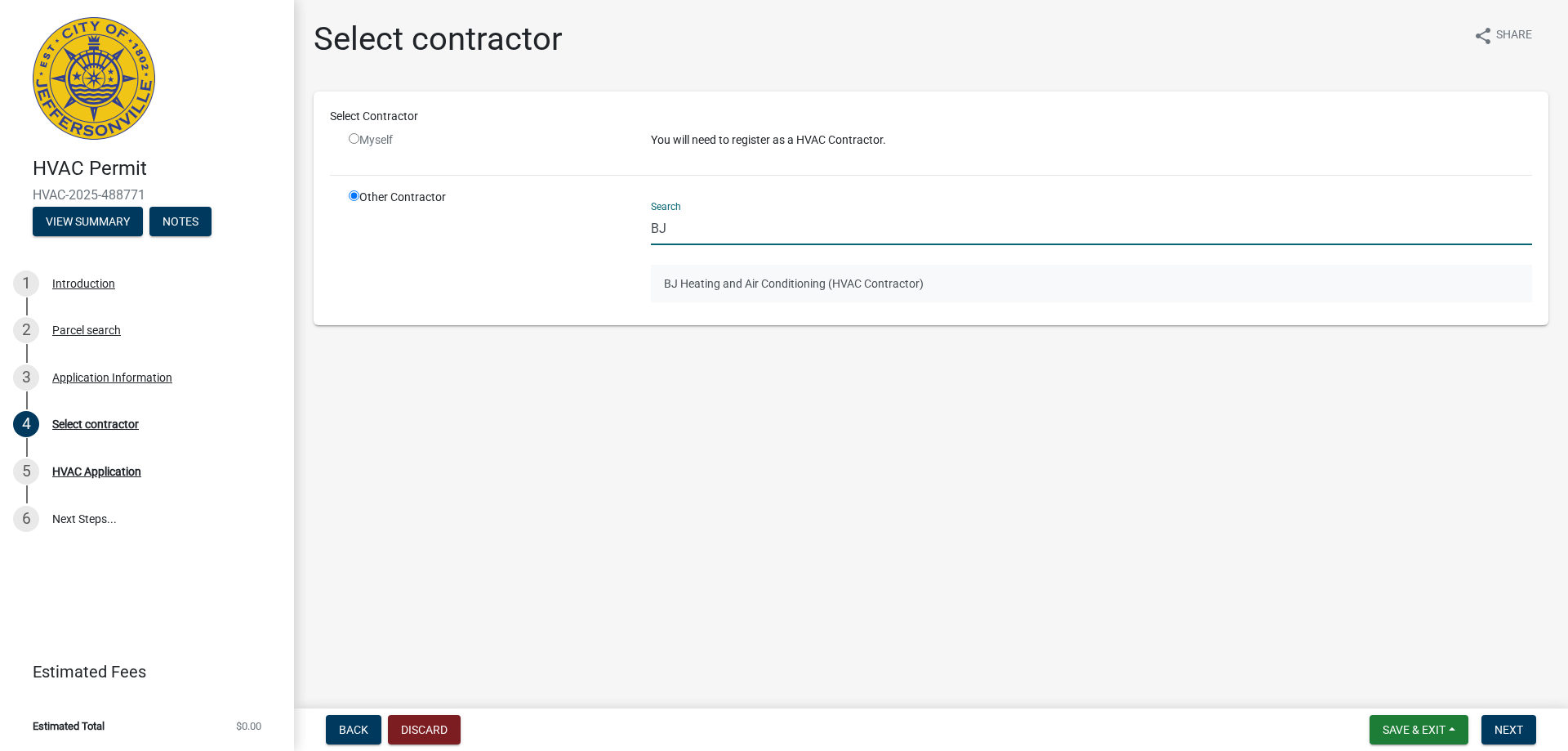
drag, startPoint x: 691, startPoint y: 290, endPoint x: 726, endPoint y: 304, distance: 37.7
click at [691, 289] on button "BJ Heating and Air Conditioning (HVAC Contractor)" at bounding box center [1092, 283] width 882 height 37
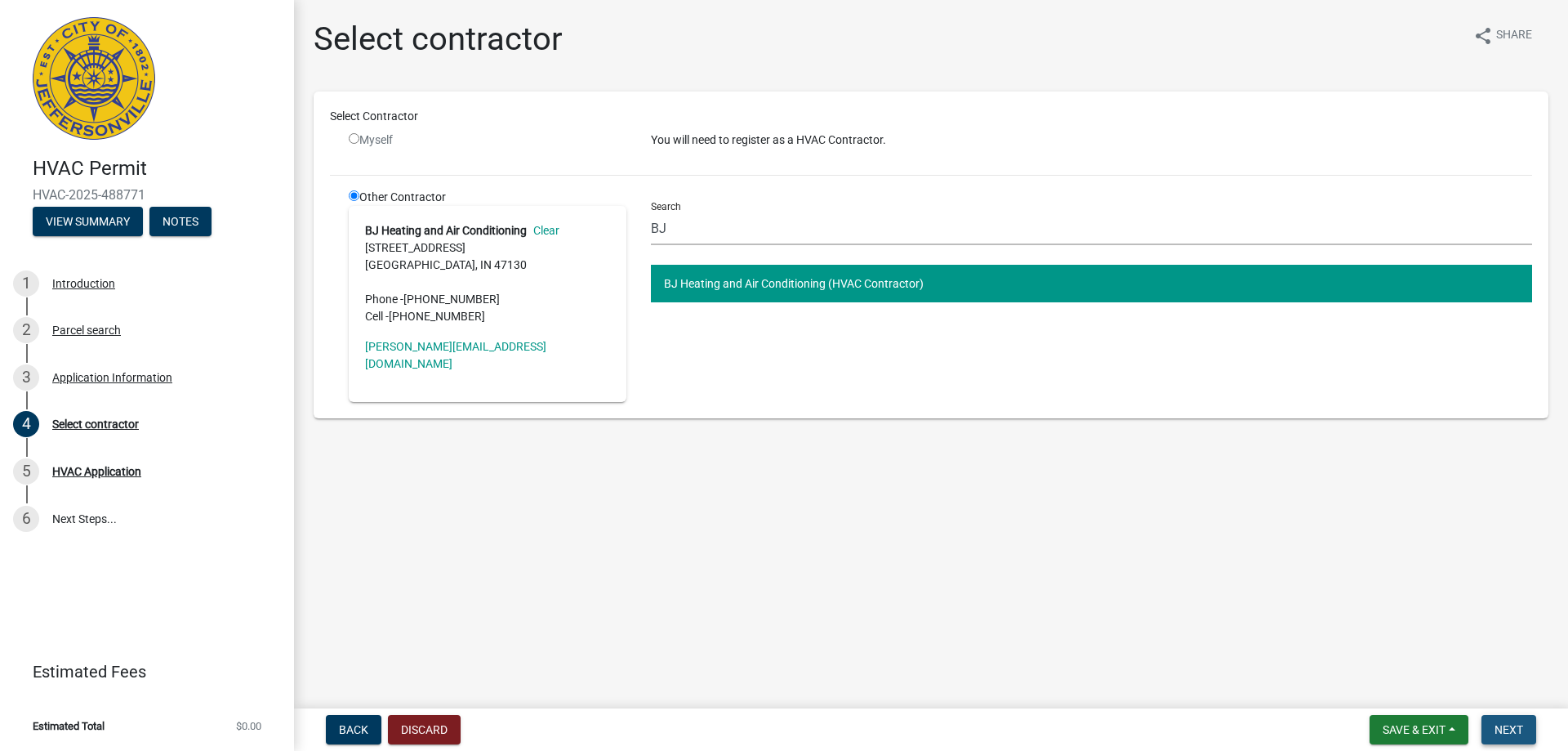
click at [1510, 730] on span "Next" at bounding box center [1508, 729] width 29 height 13
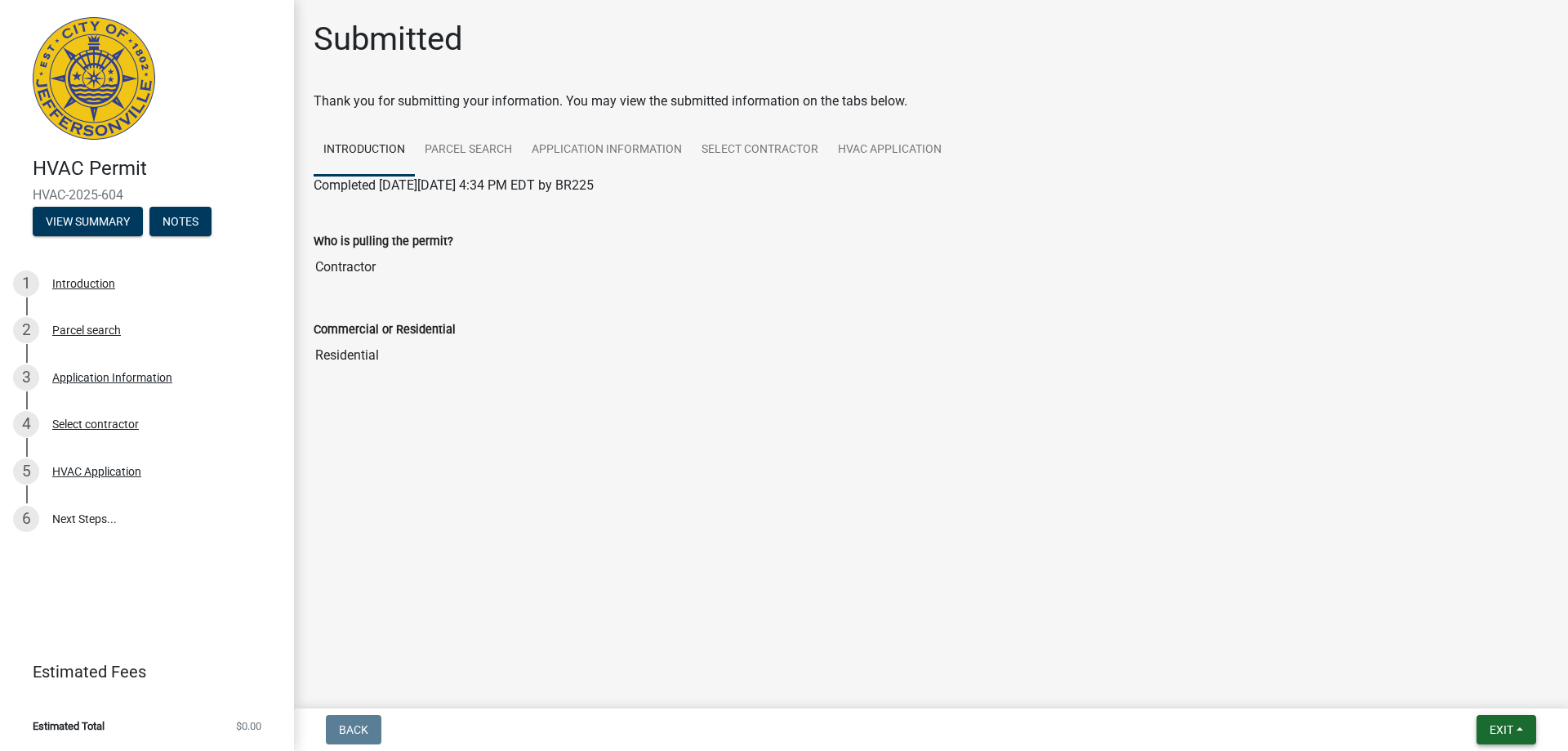
click at [1519, 723] on button "Exit" at bounding box center [1507, 729] width 60 height 30
click at [1431, 695] on button "Save & Exit" at bounding box center [1471, 686] width 131 height 39
